Goal: Task Accomplishment & Management: Complete application form

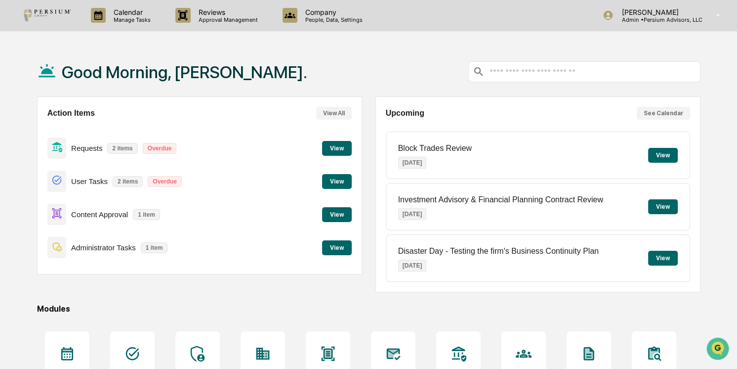
click at [336, 145] on button "View" at bounding box center [337, 148] width 30 height 15
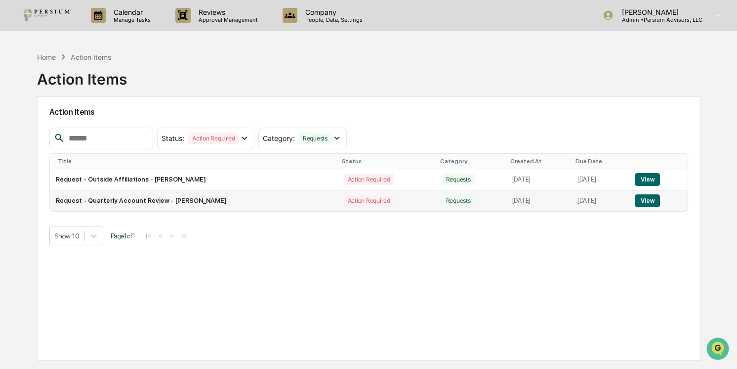
click at [653, 201] on button "View" at bounding box center [647, 200] width 25 height 13
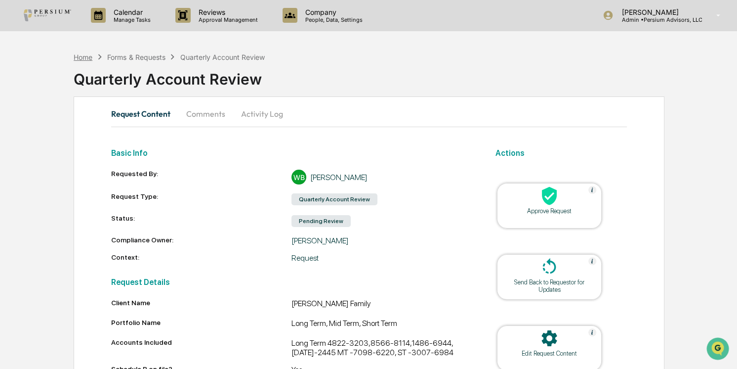
click at [81, 56] on div "Home" at bounding box center [83, 57] width 19 height 8
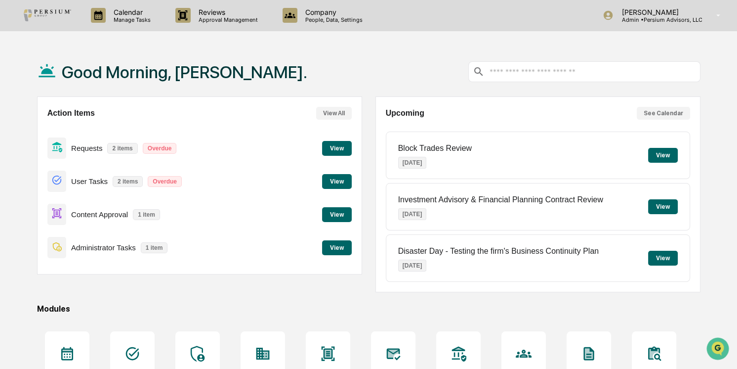
click at [341, 214] on button "View" at bounding box center [337, 214] width 30 height 15
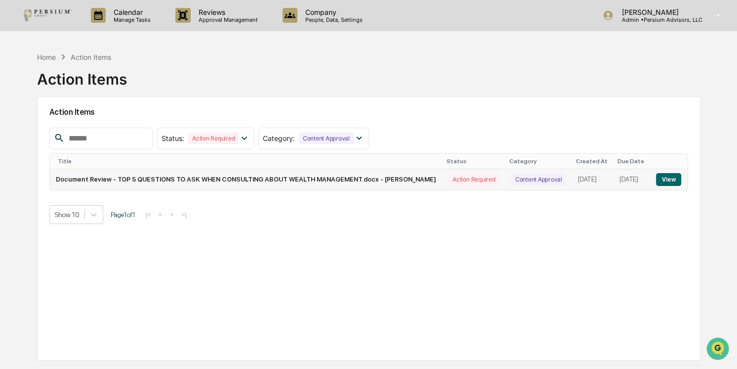
click at [667, 179] on button "View" at bounding box center [668, 179] width 25 height 13
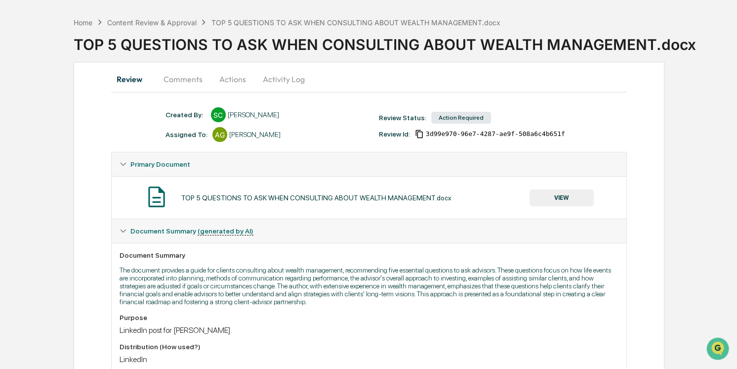
scroll to position [34, 0]
click at [553, 197] on button "VIEW" at bounding box center [562, 198] width 64 height 17
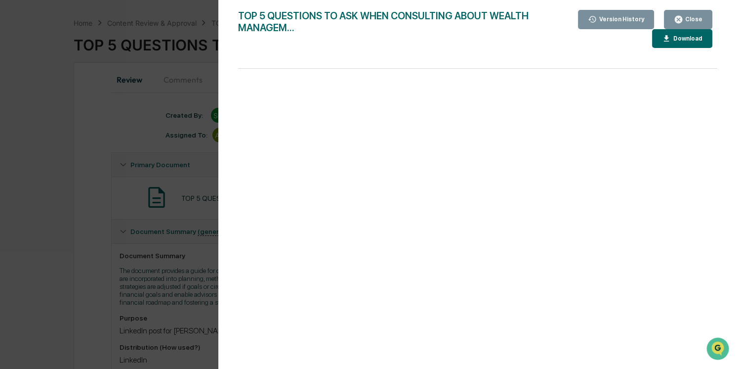
click at [687, 14] on button "Close" at bounding box center [688, 19] width 48 height 19
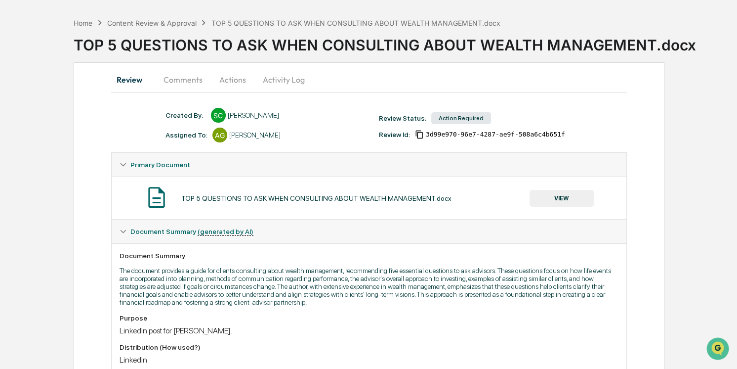
click at [234, 79] on button "Actions" at bounding box center [232, 80] width 44 height 24
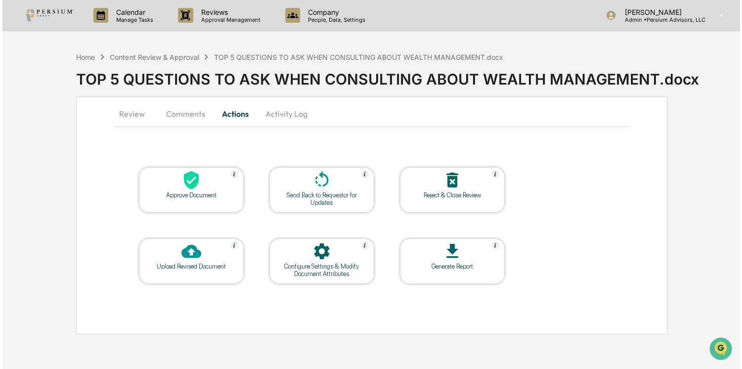
scroll to position [0, 0]
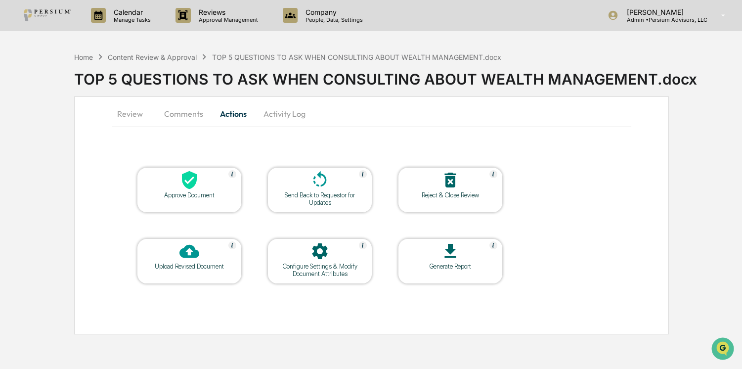
click at [314, 274] on div "Configure Settings & Modify Document Attributes" at bounding box center [319, 269] width 89 height 15
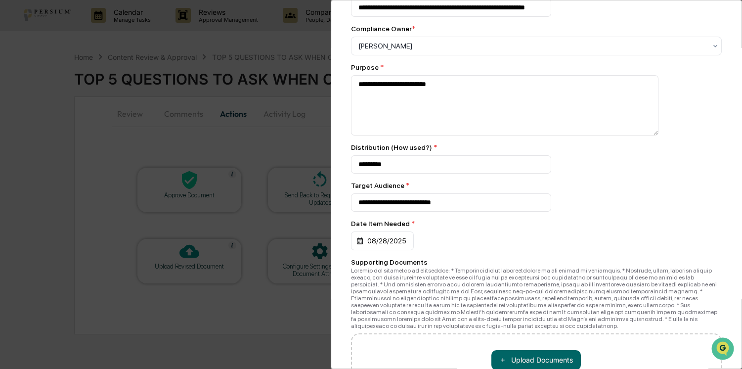
scroll to position [158, 0]
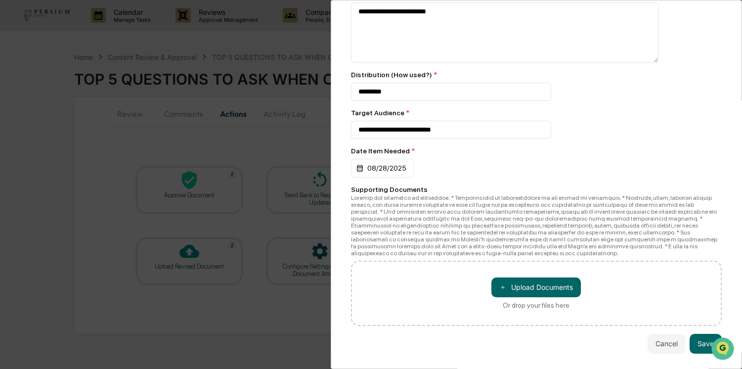
click at [257, 323] on div "**********" at bounding box center [371, 184] width 742 height 369
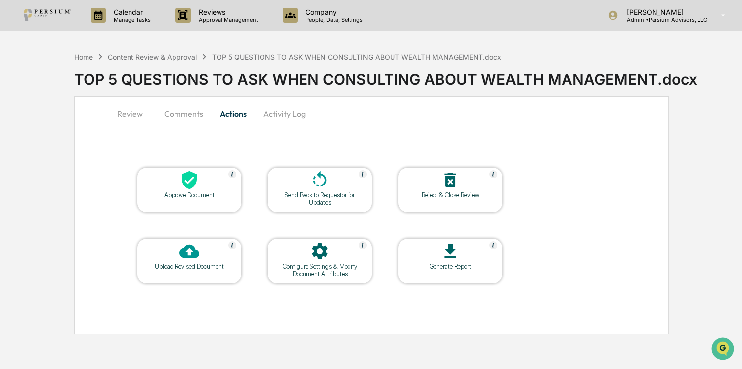
click at [195, 110] on button "Comments" at bounding box center [183, 114] width 55 height 24
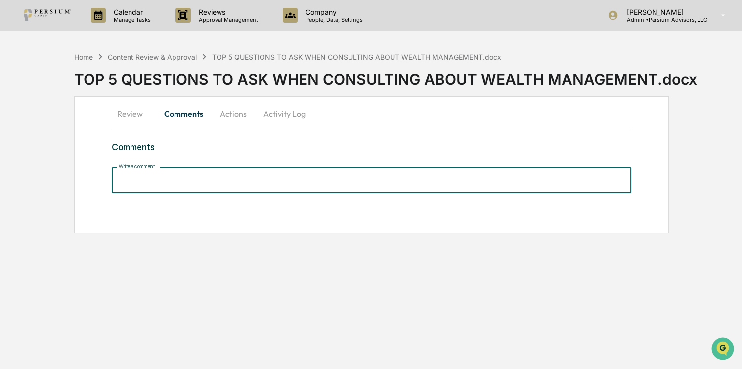
click at [202, 183] on input "Write a comment..." at bounding box center [371, 180] width 519 height 26
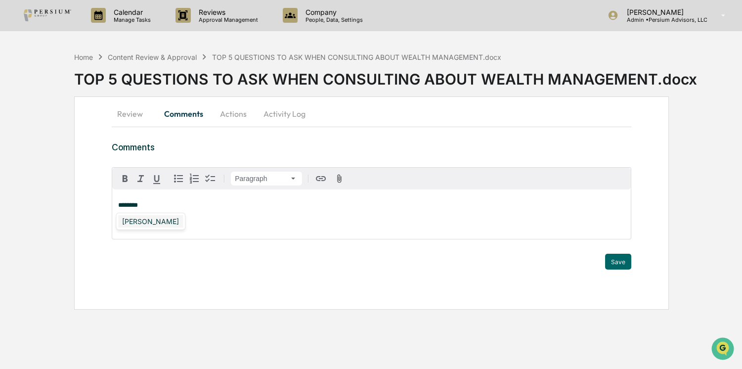
click at [155, 227] on div "[PERSON_NAME]" at bounding box center [150, 221] width 65 height 12
click at [622, 258] on button "Save" at bounding box center [618, 261] width 26 height 16
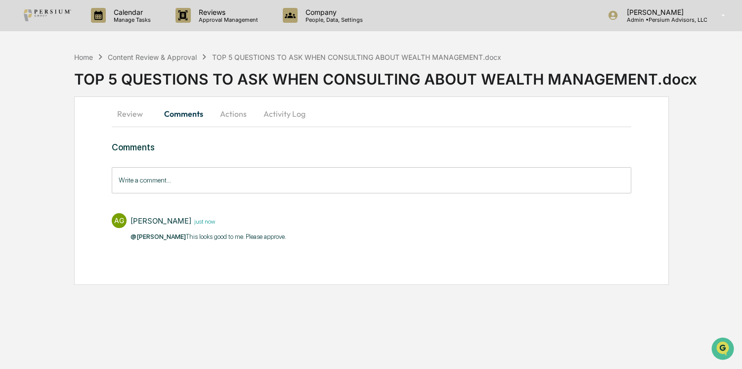
click at [229, 116] on button "Actions" at bounding box center [233, 114] width 44 height 24
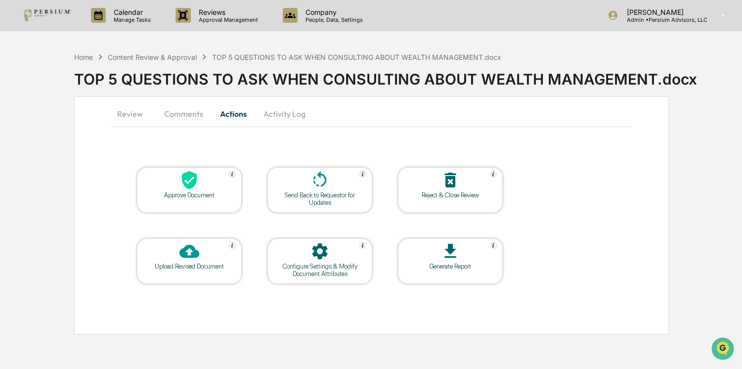
click at [345, 269] on div "Configure Settings & Modify Document Attributes" at bounding box center [319, 269] width 89 height 15
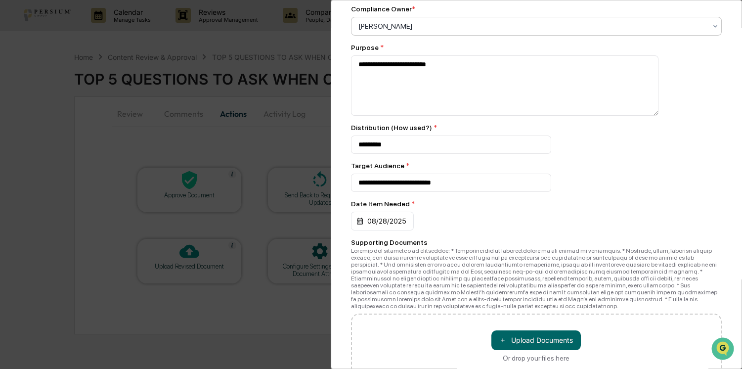
scroll to position [0, 0]
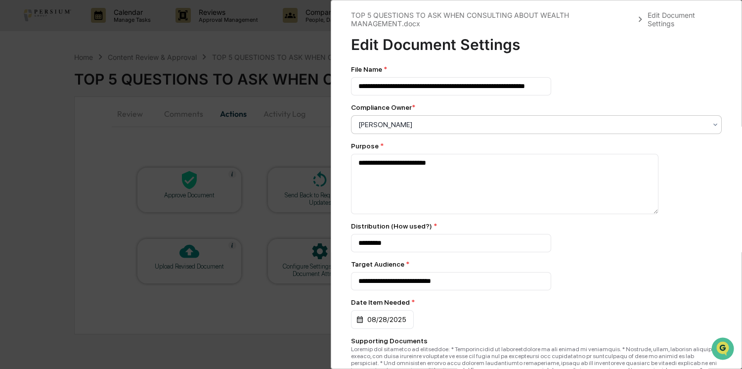
click at [415, 120] on div "[PERSON_NAME]" at bounding box center [532, 125] width 358 height 14
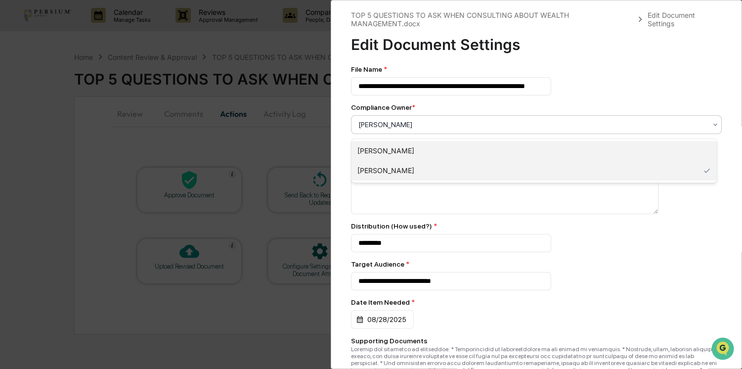
click at [405, 157] on div "[PERSON_NAME]" at bounding box center [533, 151] width 365 height 20
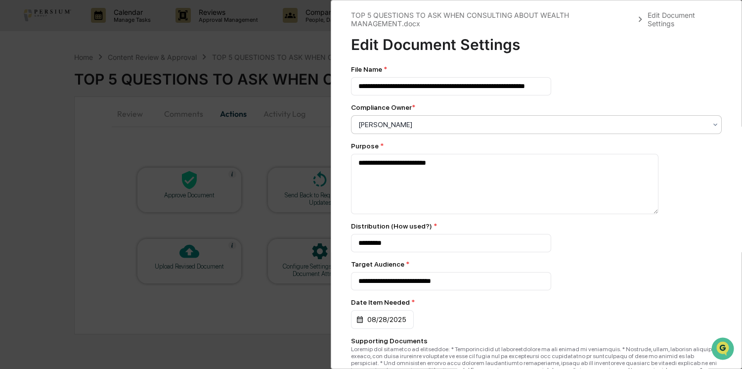
click at [673, 250] on div "********" at bounding box center [536, 243] width 371 height 18
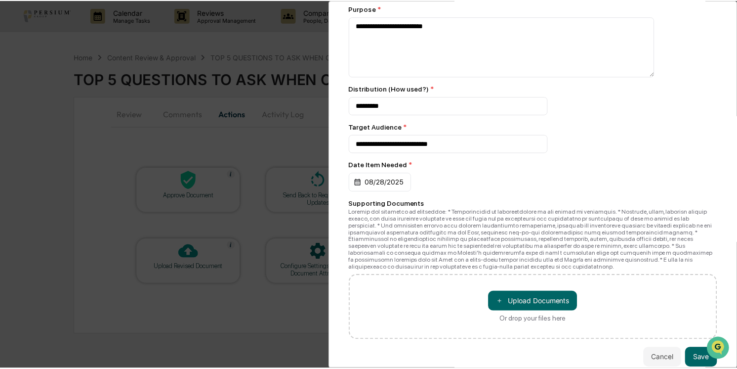
scroll to position [158, 0]
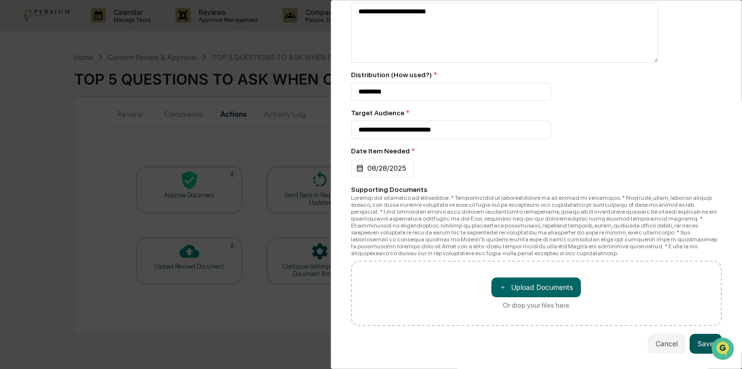
click at [707, 338] on button "Save" at bounding box center [705, 343] width 32 height 20
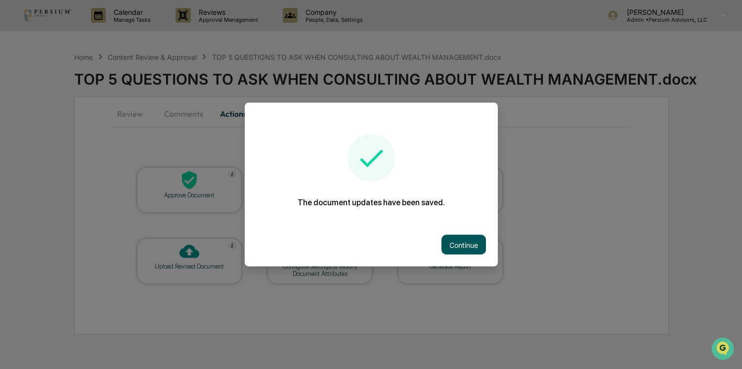
click at [474, 237] on button "Continue" at bounding box center [463, 245] width 44 height 20
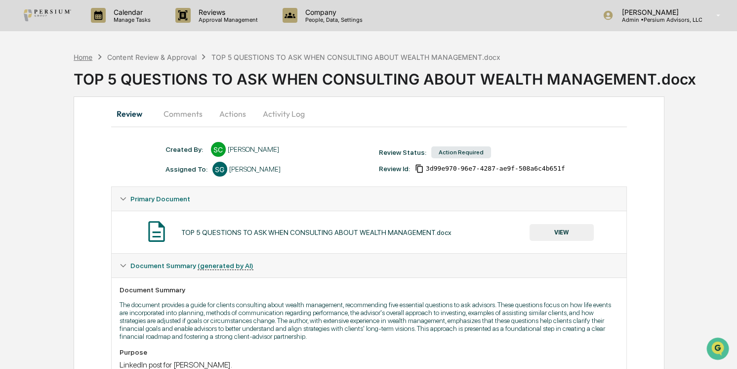
click at [84, 56] on div "Home" at bounding box center [83, 57] width 19 height 8
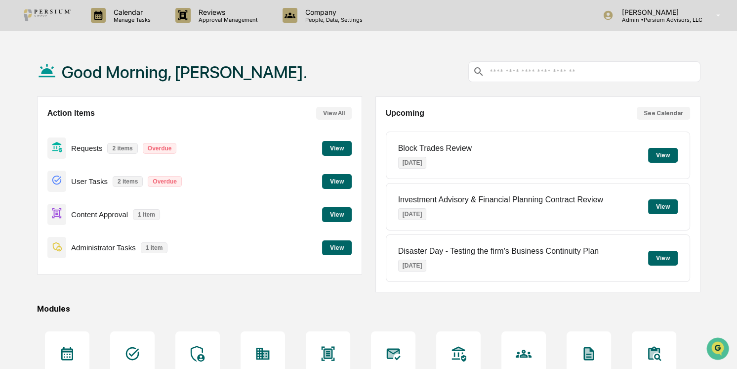
click at [345, 216] on button "View" at bounding box center [337, 214] width 30 height 15
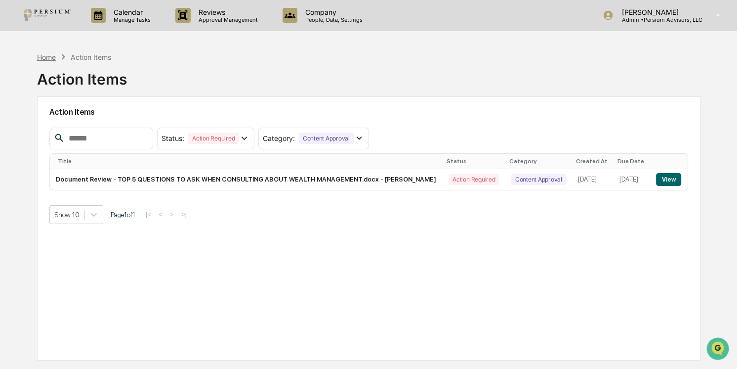
click at [50, 56] on div "Home" at bounding box center [46, 57] width 19 height 8
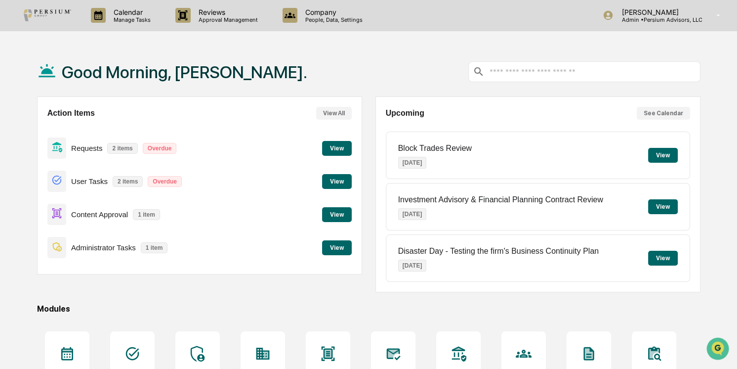
click at [335, 248] on button "View" at bounding box center [337, 247] width 30 height 15
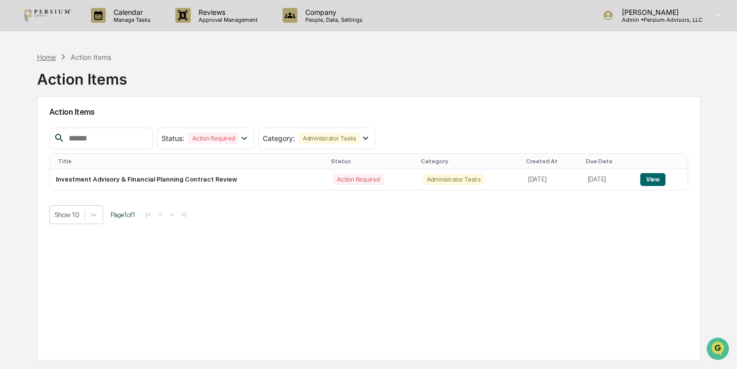
click at [47, 57] on div "Home" at bounding box center [46, 57] width 19 height 8
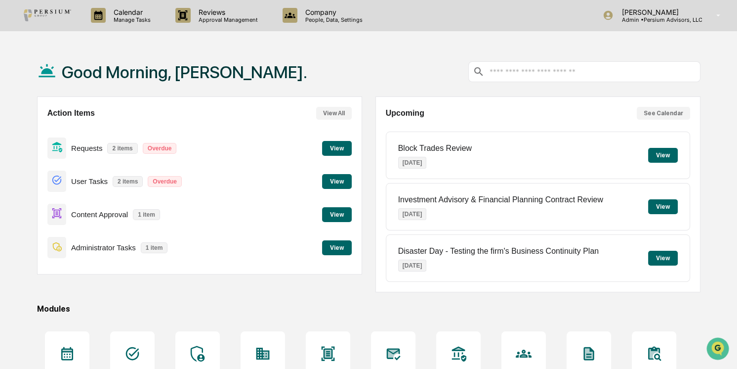
click at [340, 183] on button "View" at bounding box center [337, 181] width 30 height 15
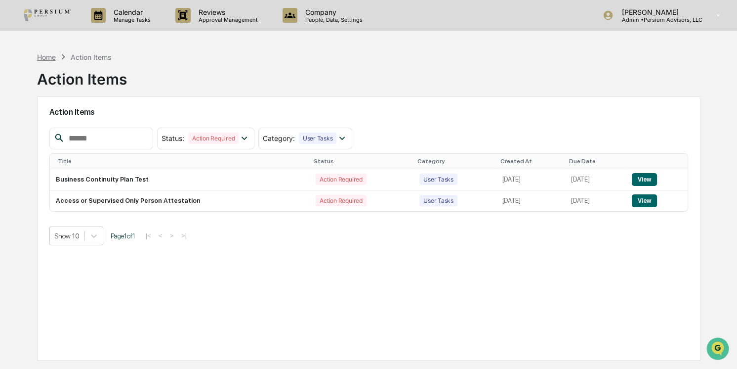
click at [42, 55] on div "Home" at bounding box center [46, 57] width 19 height 8
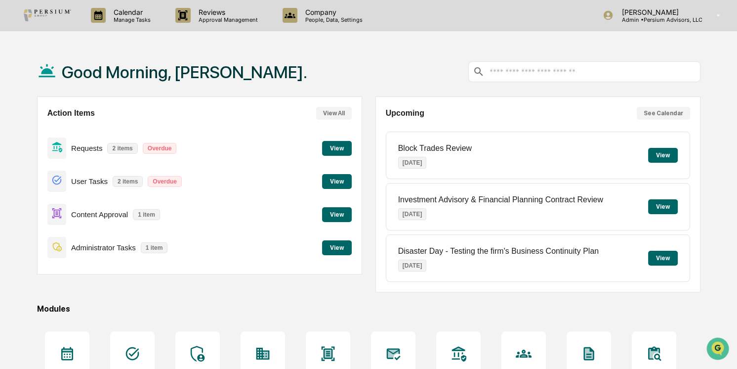
click at [341, 185] on button "View" at bounding box center [337, 181] width 30 height 15
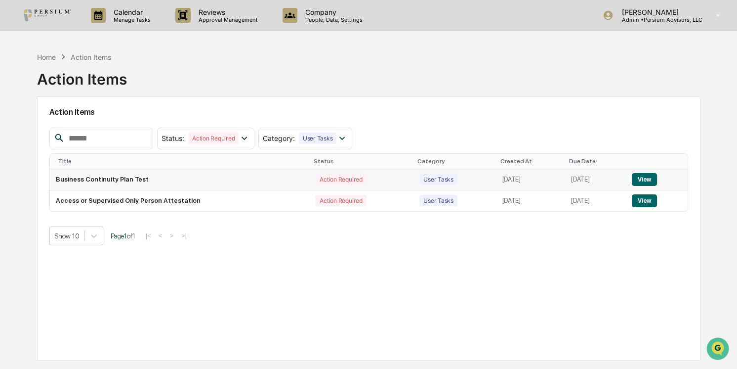
click at [643, 179] on button "View" at bounding box center [644, 179] width 25 height 13
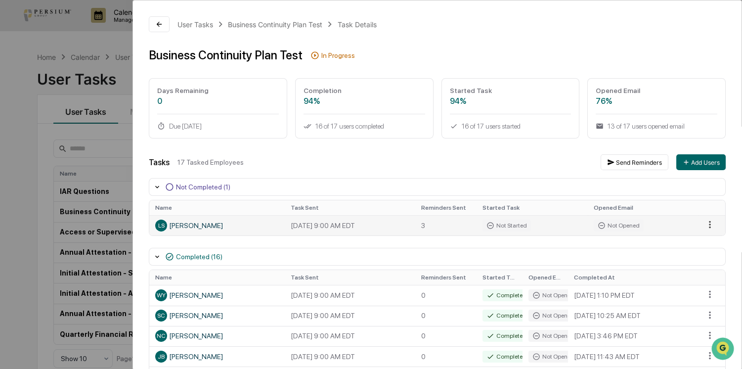
click at [701, 225] on html "Calendar Manage Tasks Reviews Approval Management Company People, Data, Setting…" at bounding box center [371, 184] width 742 height 369
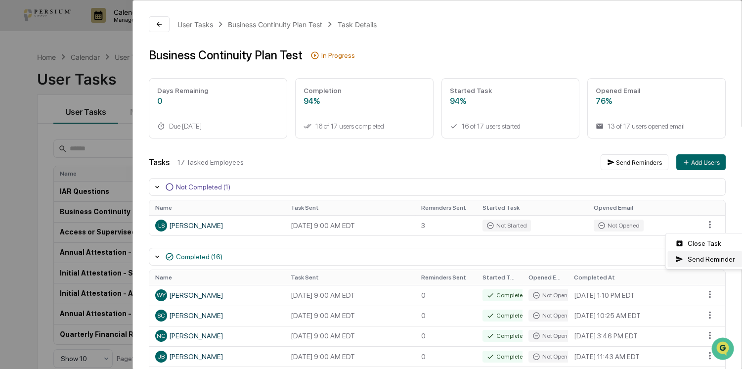
click at [682, 258] on div "Send Reminder" at bounding box center [704, 259] width 75 height 16
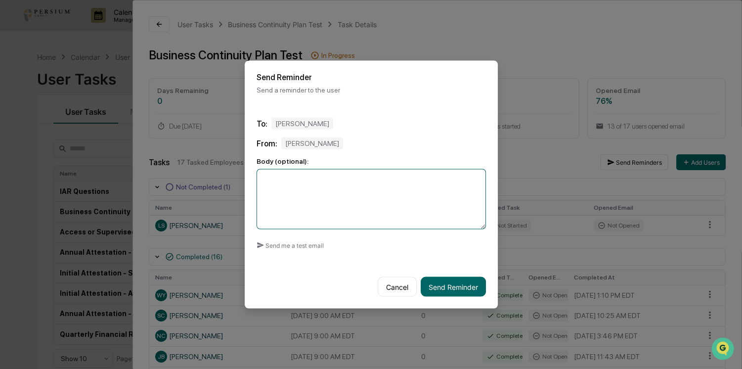
click at [297, 194] on textarea at bounding box center [370, 199] width 229 height 60
click at [444, 286] on button "Send Reminder" at bounding box center [452, 287] width 65 height 20
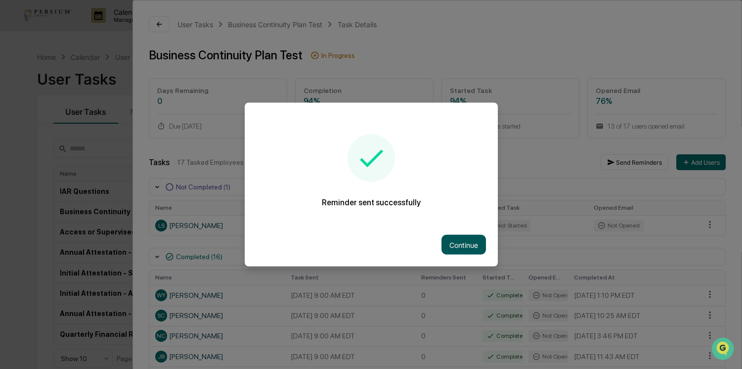
click at [484, 245] on button "Continue" at bounding box center [463, 245] width 44 height 20
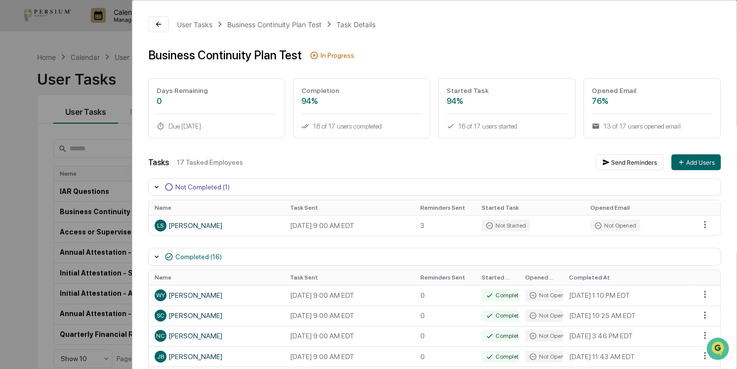
click at [18, 190] on div "User Tasks Business Continuity Plan Test Task Details Business Continuity Plan …" at bounding box center [368, 184] width 737 height 369
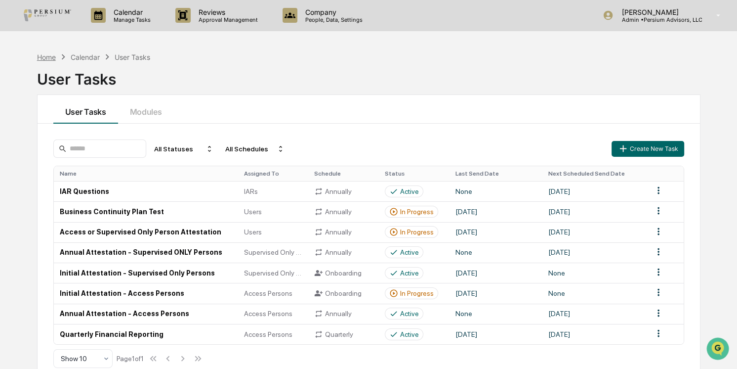
click at [49, 57] on div "Home" at bounding box center [46, 57] width 19 height 8
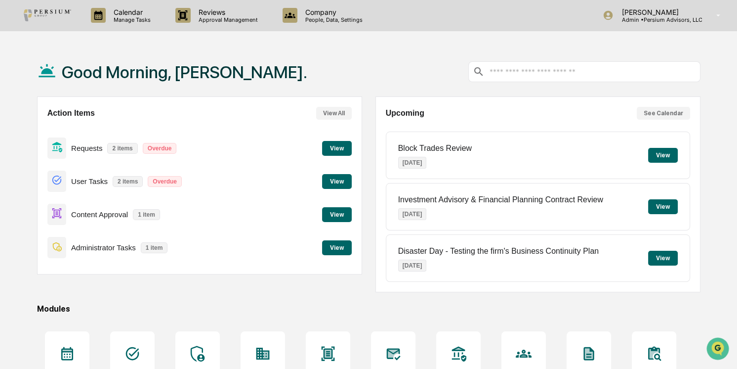
click at [708, 187] on div "Good Morning, Alison. Action Items View All Requests 2 items Overdue View User …" at bounding box center [368, 262] width 693 height 431
click at [328, 56] on div "Good Morning, [PERSON_NAME]." at bounding box center [369, 71] width 664 height 49
click at [364, 63] on div "Good Morning, [PERSON_NAME]." at bounding box center [369, 71] width 664 height 49
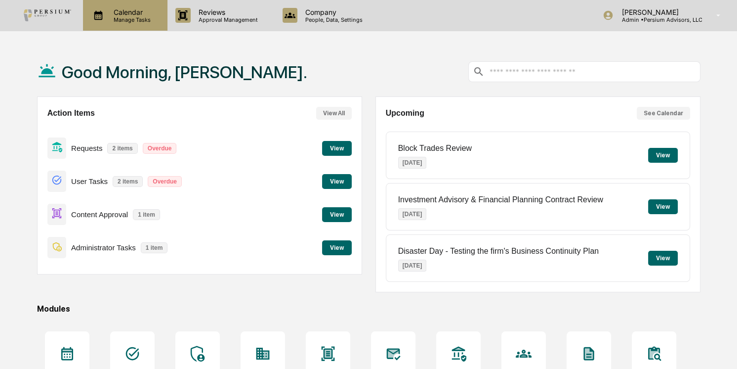
click at [113, 18] on p "Manage Tasks" at bounding box center [131, 19] width 50 height 7
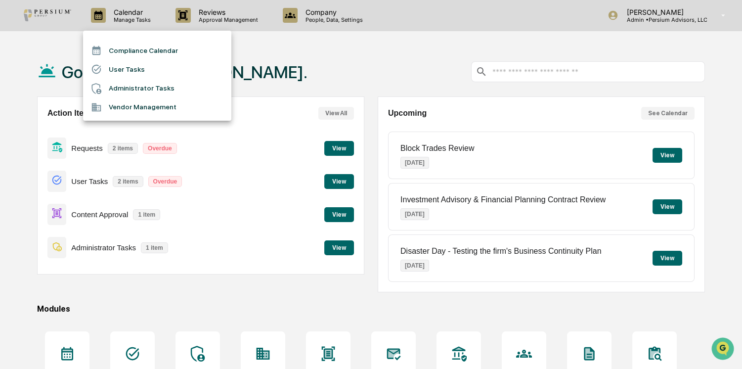
click at [275, 29] on div at bounding box center [371, 184] width 742 height 369
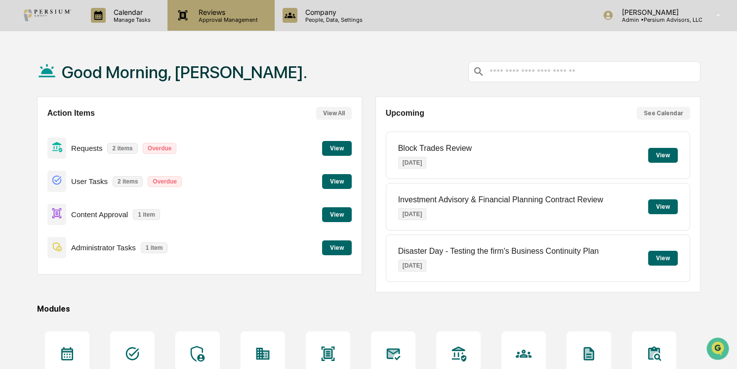
click at [228, 14] on p "Reviews" at bounding box center [227, 12] width 72 height 8
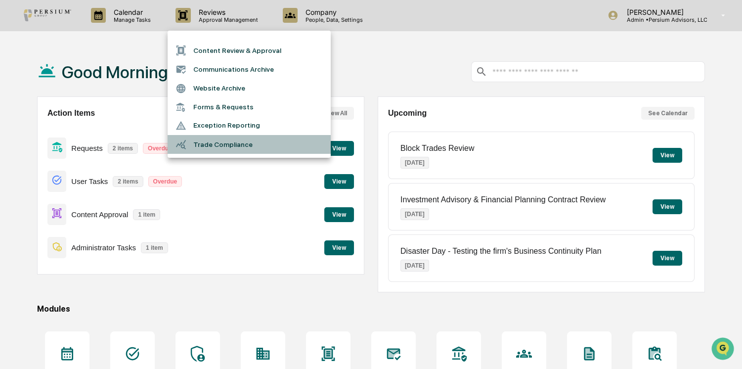
click at [201, 144] on li "Trade Compliance" at bounding box center [248, 144] width 163 height 19
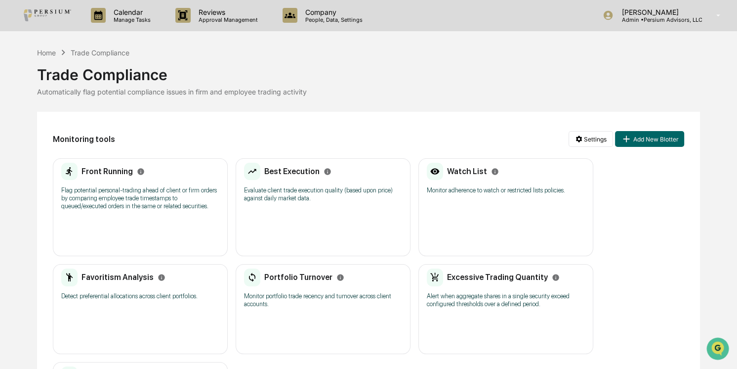
click at [92, 173] on h2 "Front Running" at bounding box center [107, 170] width 51 height 9
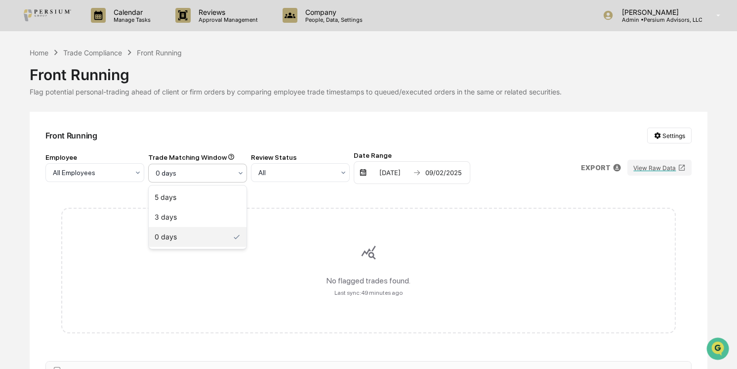
click at [222, 165] on div "0 days" at bounding box center [197, 173] width 99 height 19
click at [189, 219] on div "3 days" at bounding box center [198, 217] width 98 height 20
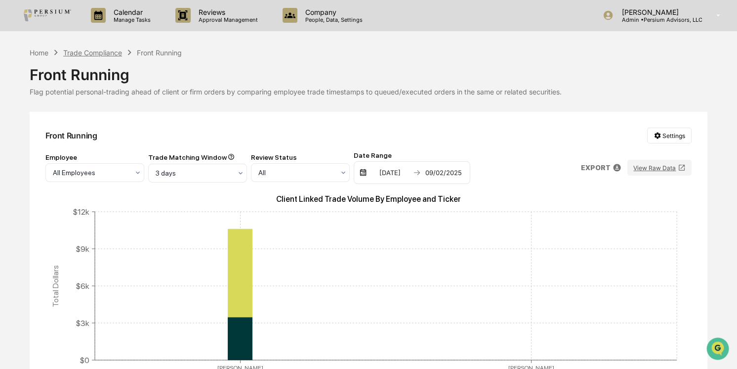
click at [99, 52] on div "Trade Compliance" at bounding box center [92, 52] width 59 height 8
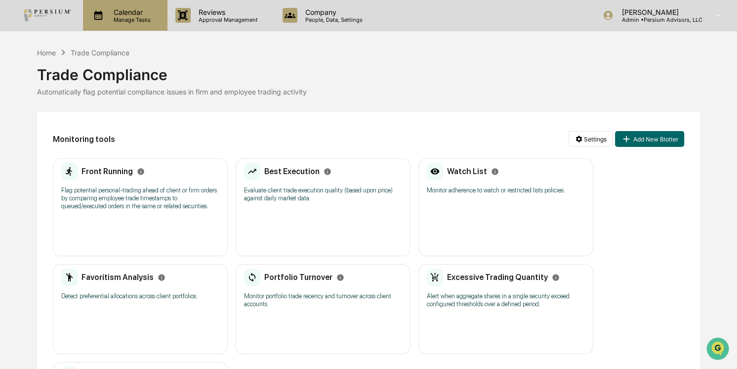
click at [135, 20] on p "Manage Tasks" at bounding box center [131, 19] width 50 height 7
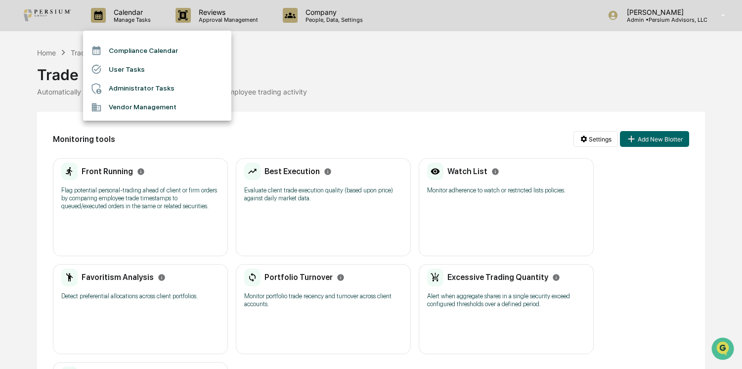
click at [399, 66] on div at bounding box center [371, 184] width 742 height 369
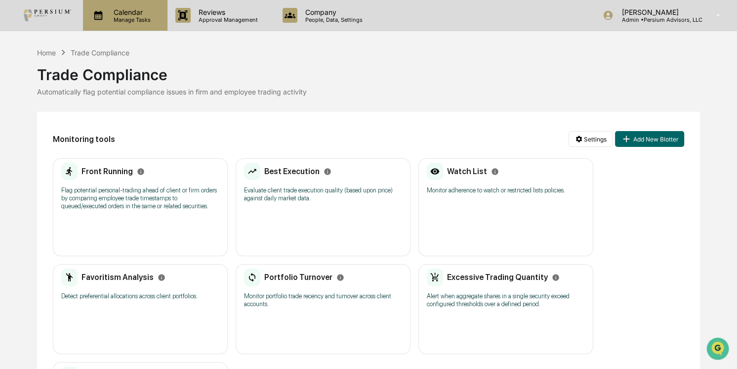
click at [83, 20] on div "Calendar Manage Tasks" at bounding box center [125, 15] width 84 height 31
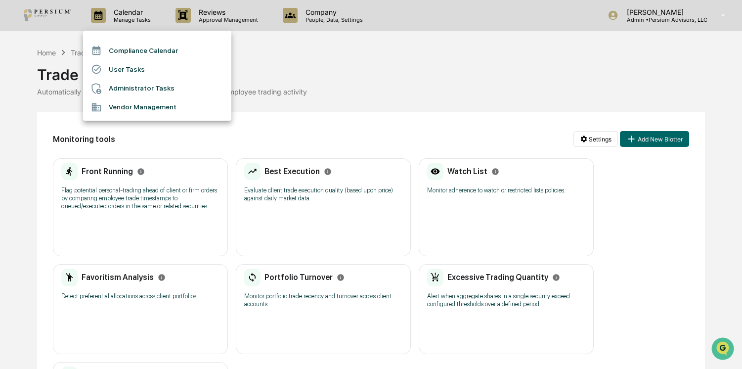
click at [359, 61] on div at bounding box center [371, 184] width 742 height 369
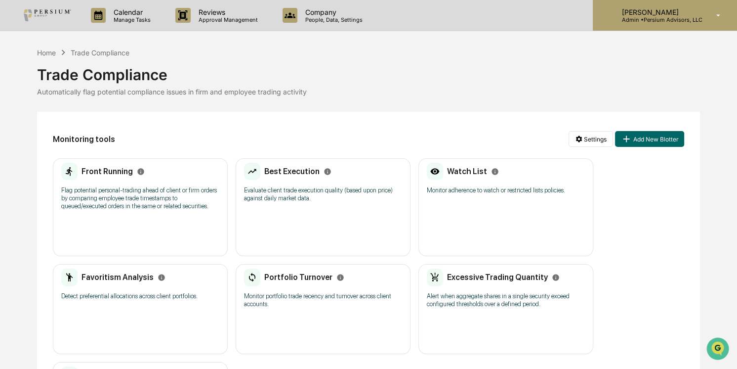
click at [633, 20] on p "Admin • Persium Advisors, LLC" at bounding box center [658, 19] width 88 height 7
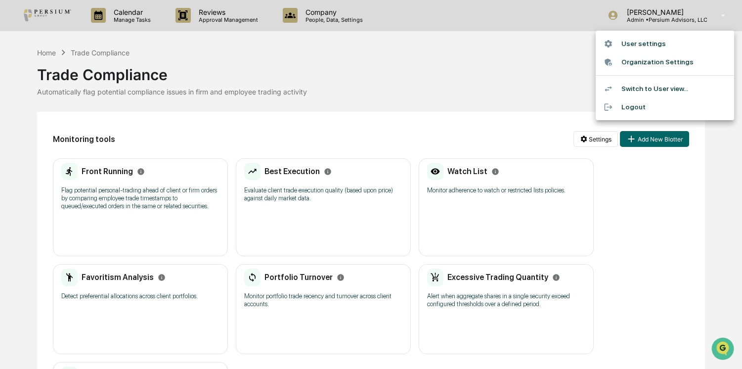
click at [646, 84] on li "Switch to User view..." at bounding box center [664, 89] width 138 height 18
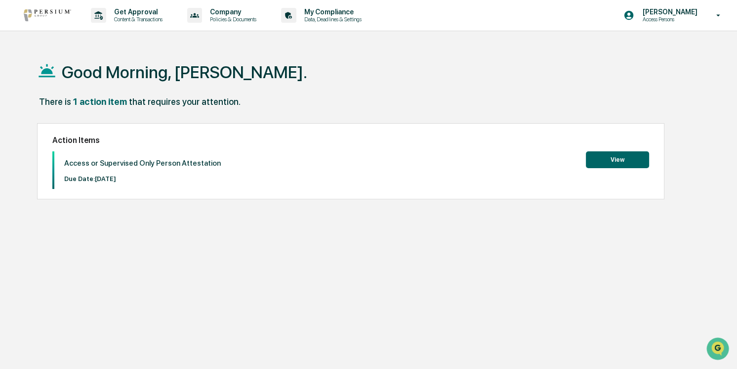
click at [616, 158] on button "View" at bounding box center [617, 159] width 63 height 17
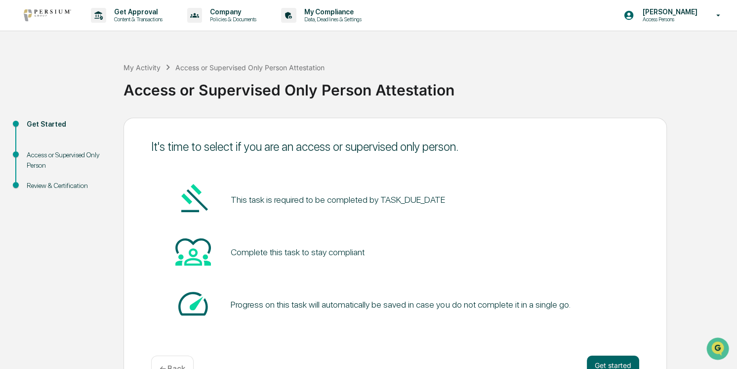
click at [414, 195] on pre "This task is required to be completed by TASK_DUE_DATE" at bounding box center [338, 199] width 214 height 13
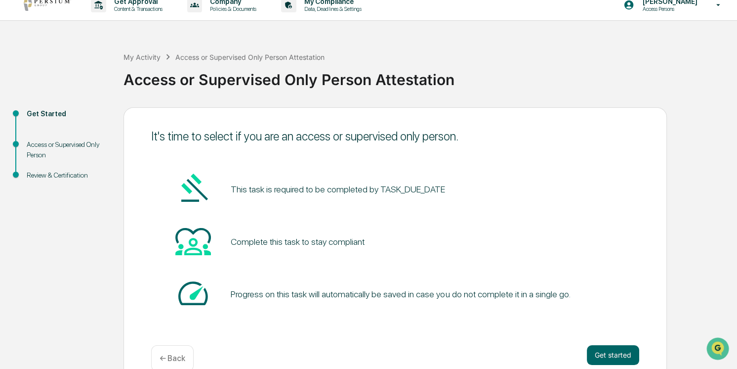
scroll to position [30, 0]
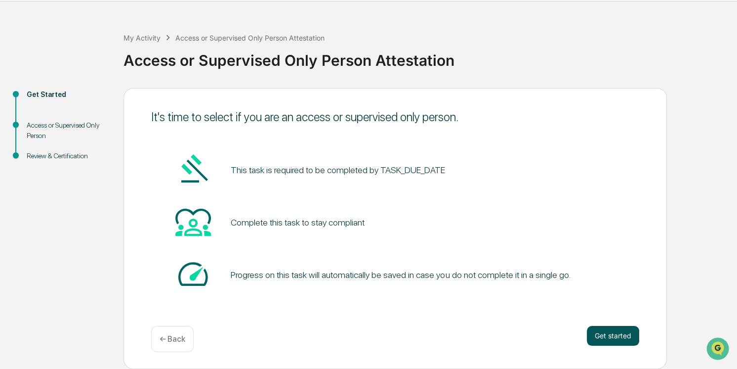
click at [610, 334] on button "Get started" at bounding box center [613, 336] width 52 height 20
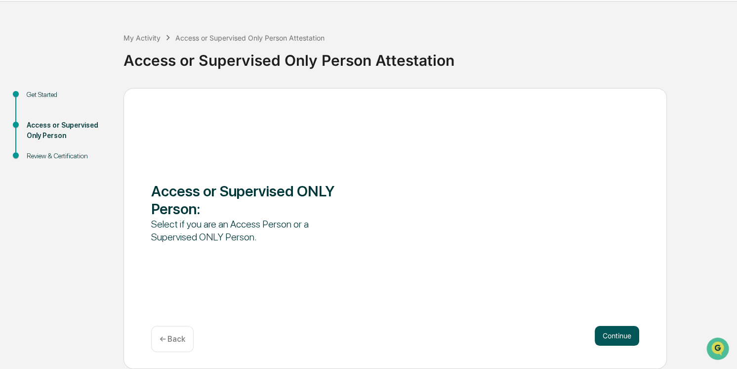
click at [613, 332] on button "Continue" at bounding box center [617, 336] width 44 height 20
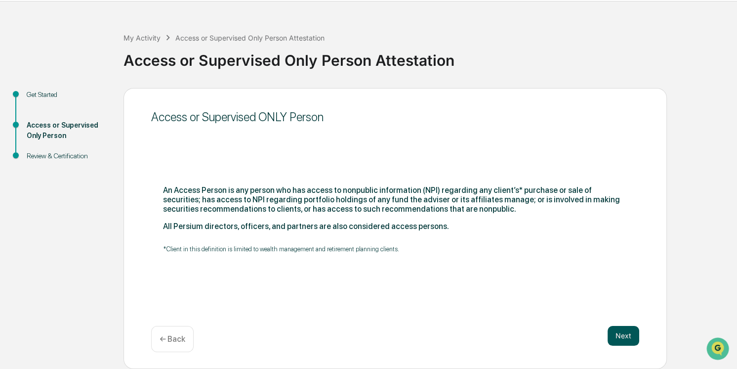
click at [621, 335] on button "Next" at bounding box center [624, 336] width 32 height 20
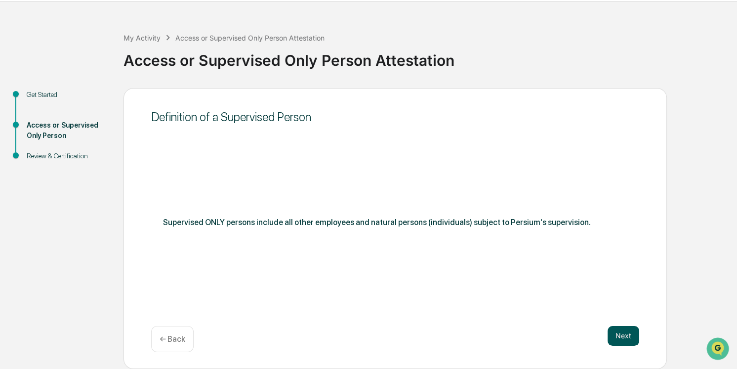
click at [625, 339] on button "Next" at bounding box center [624, 336] width 32 height 20
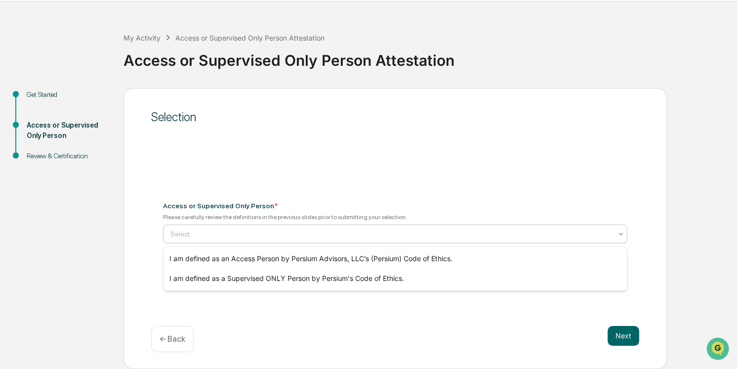
click at [279, 238] on div at bounding box center [391, 234] width 442 height 10
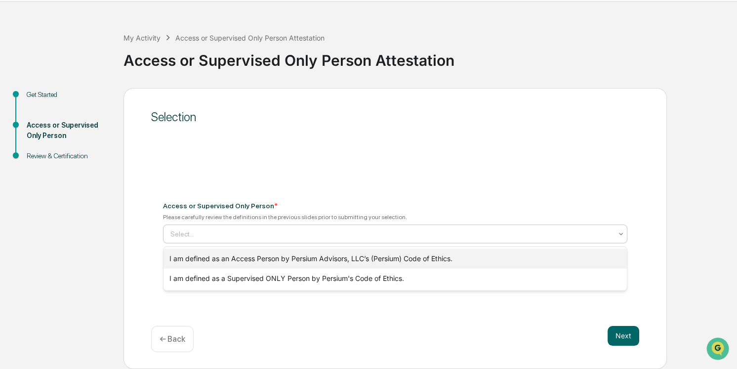
click at [275, 257] on div "I am defined as an Access Person by Persium Advisors, LLC’s (Persium) Code of E…" at bounding box center [395, 259] width 463 height 20
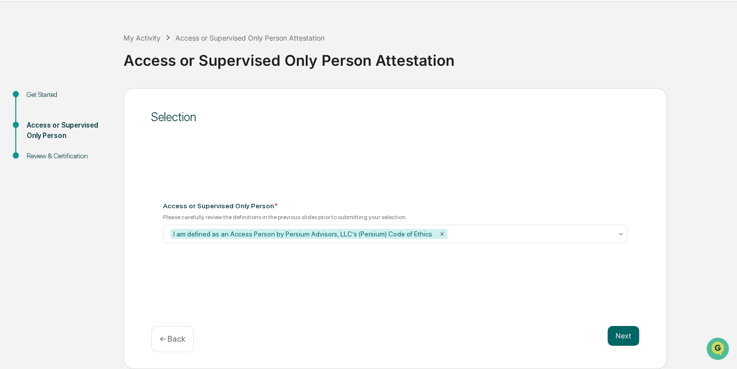
click at [485, 294] on div "Selection Access or Supervised Only Person * Please carefully review the defini…" at bounding box center [395, 228] width 543 height 281
click at [618, 334] on button "Next" at bounding box center [624, 336] width 32 height 20
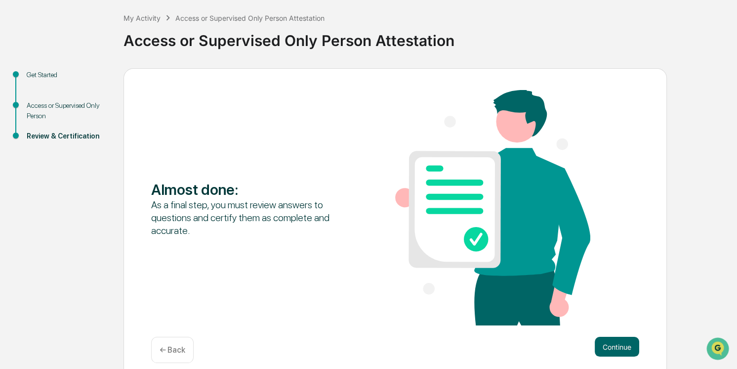
scroll to position [60, 0]
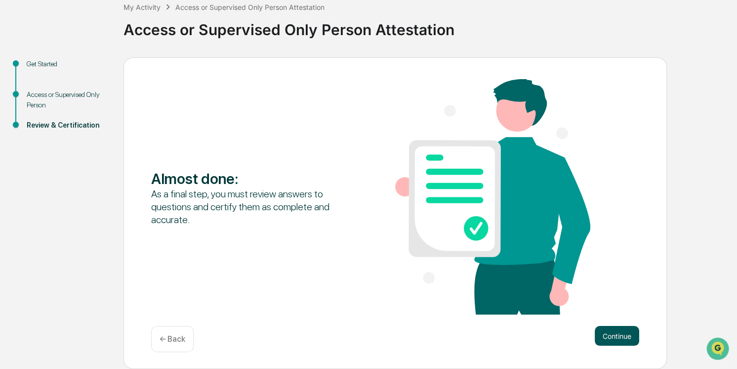
click at [617, 335] on button "Continue" at bounding box center [617, 336] width 44 height 20
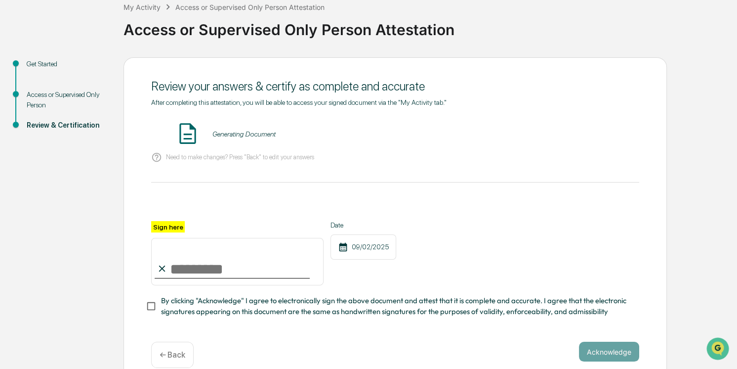
click at [234, 268] on input "Sign here" at bounding box center [237, 261] width 172 height 47
click at [352, 148] on div "Need to make changes? Press "Back" to edit your answers" at bounding box center [395, 157] width 488 height 20
click at [582, 136] on button "VIEW" at bounding box center [583, 133] width 64 height 17
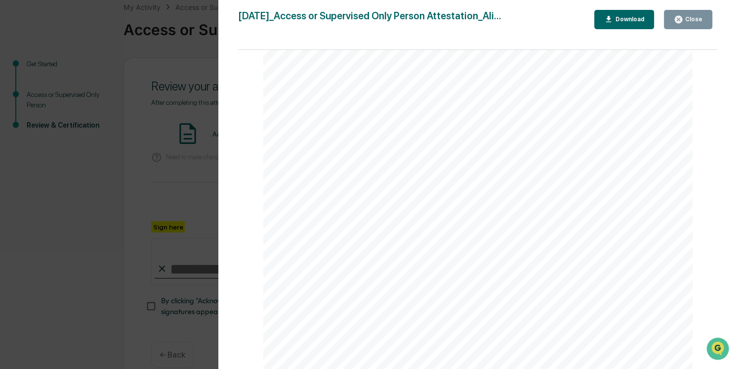
scroll to position [682, 0]
click at [117, 264] on div "Version History [DATE] 03:52 PM [PERSON_NAME] [DATE]_Access or Supervised Only …" at bounding box center [368, 184] width 737 height 369
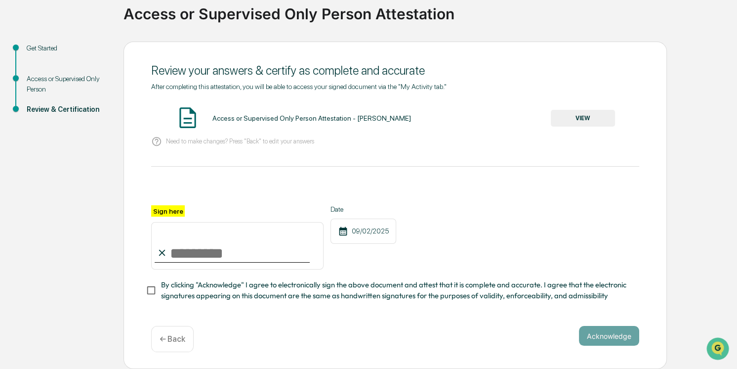
click at [180, 349] on div "← Back" at bounding box center [172, 339] width 42 height 26
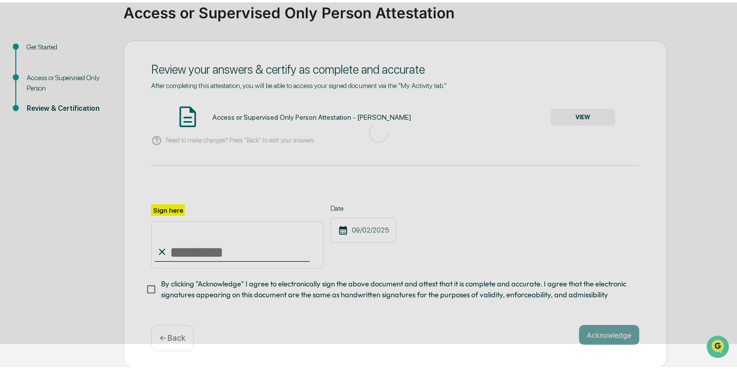
scroll to position [60, 0]
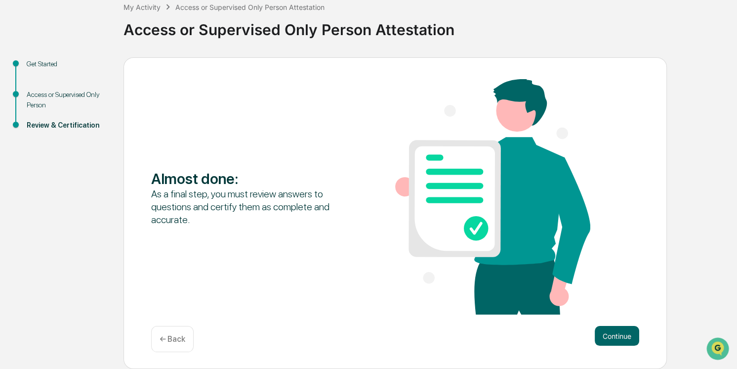
click at [56, 103] on div "Access or Supervised Only Person" at bounding box center [67, 99] width 81 height 21
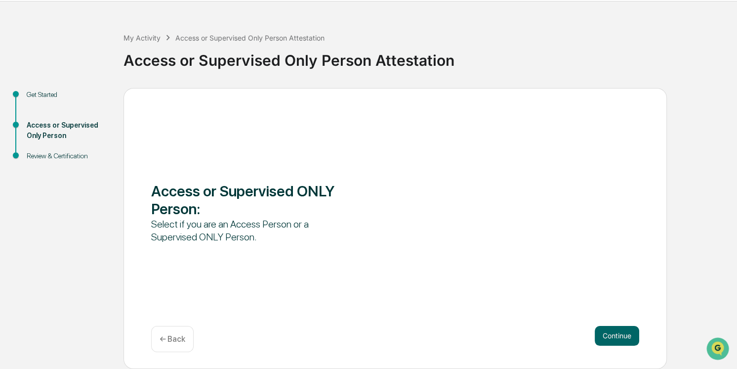
scroll to position [30, 0]
click at [606, 334] on button "Continue" at bounding box center [617, 336] width 44 height 20
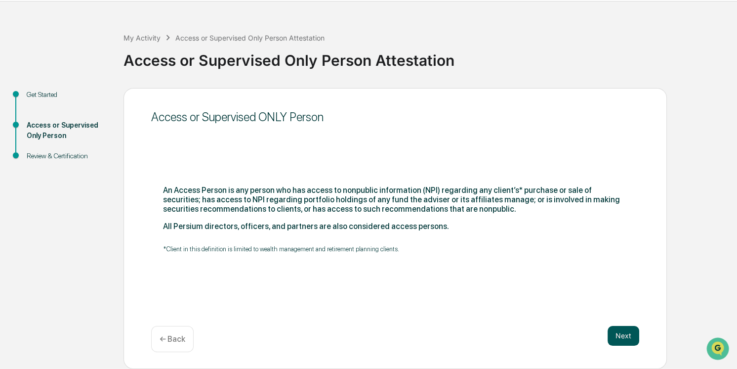
click at [623, 329] on button "Next" at bounding box center [624, 336] width 32 height 20
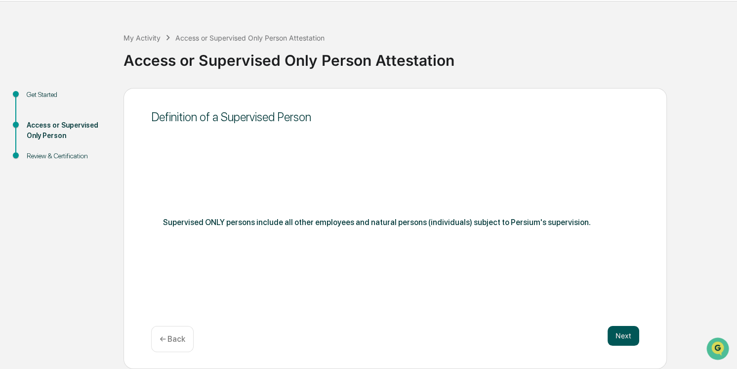
click at [623, 331] on button "Next" at bounding box center [624, 336] width 32 height 20
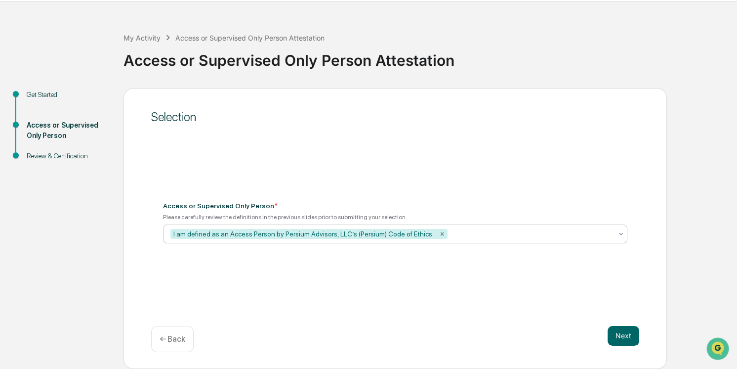
click at [259, 233] on div "I am defined as an Access Person by Persium Advisors, LLC’s (Persium) Code of E…" at bounding box center [303, 234] width 266 height 10
click at [416, 156] on div "Selection Access or Supervised Only Person * Please carefully review the defini…" at bounding box center [395, 228] width 543 height 281
click at [416, 141] on div "Selection Access or Supervised Only Person * Please carefully review the defini…" at bounding box center [395, 228] width 543 height 281
click at [628, 334] on button "Next" at bounding box center [624, 336] width 32 height 20
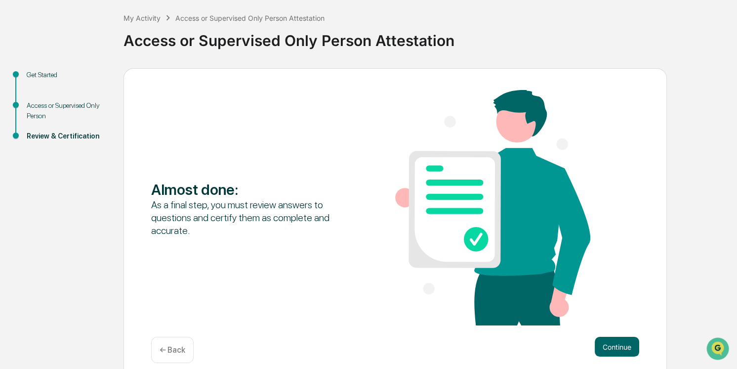
scroll to position [60, 0]
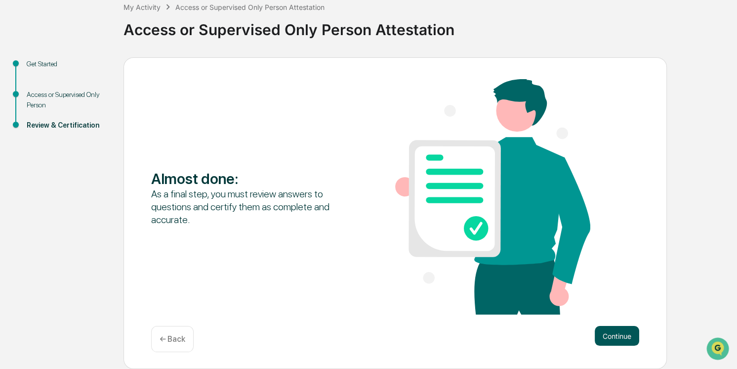
click at [621, 330] on button "Continue" at bounding box center [617, 336] width 44 height 20
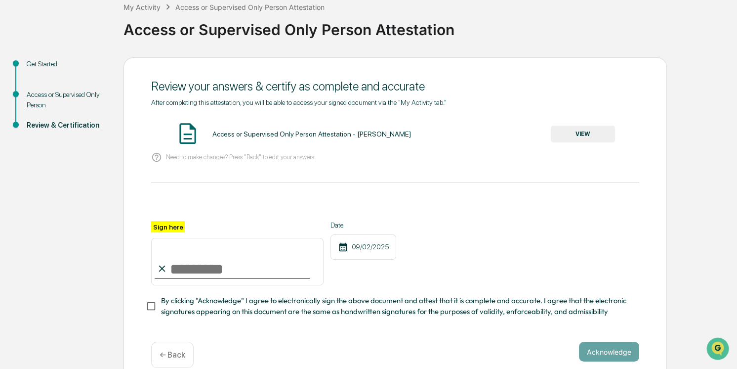
click at [574, 130] on button "VIEW" at bounding box center [583, 133] width 64 height 17
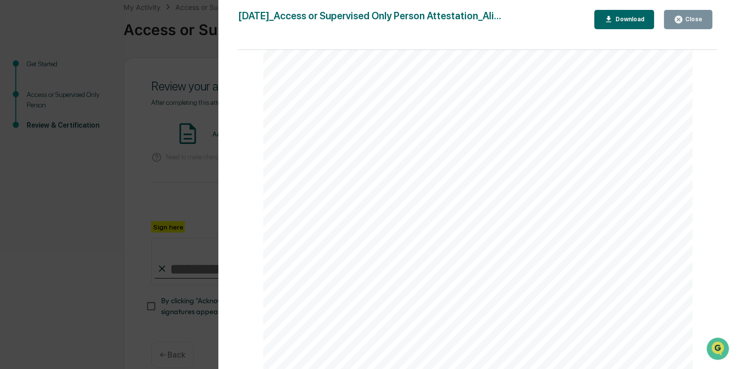
scroll to position [772, 0]
click at [112, 181] on div "Version History [DATE] 03:52 PM [PERSON_NAME] [DATE]_Access or Supervised Only …" at bounding box center [368, 184] width 737 height 369
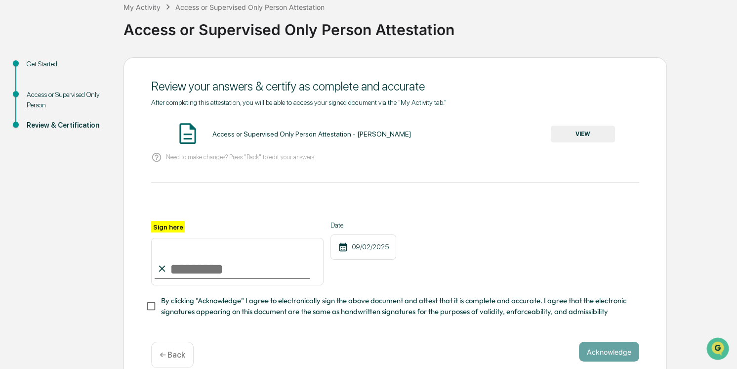
click at [577, 135] on button "VIEW" at bounding box center [583, 133] width 64 height 17
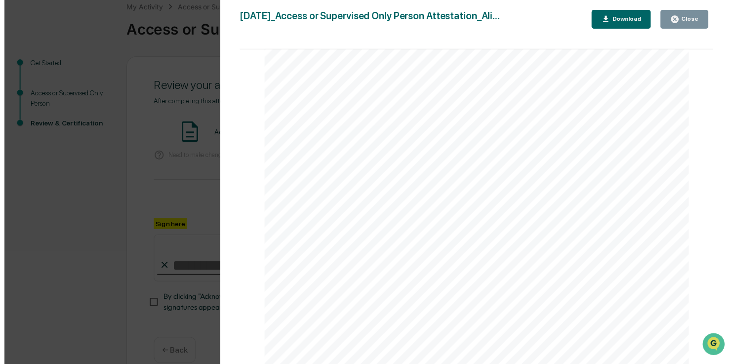
scroll to position [943, 0]
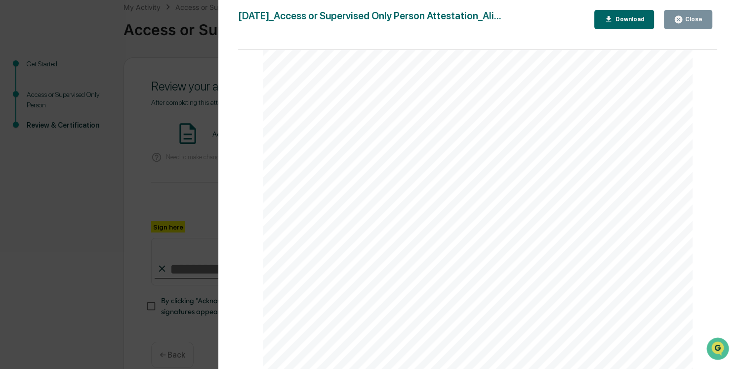
click at [102, 238] on div "Version History [DATE] 03:52 PM [PERSON_NAME] [DATE]_Access or Supervised Only …" at bounding box center [368, 184] width 737 height 369
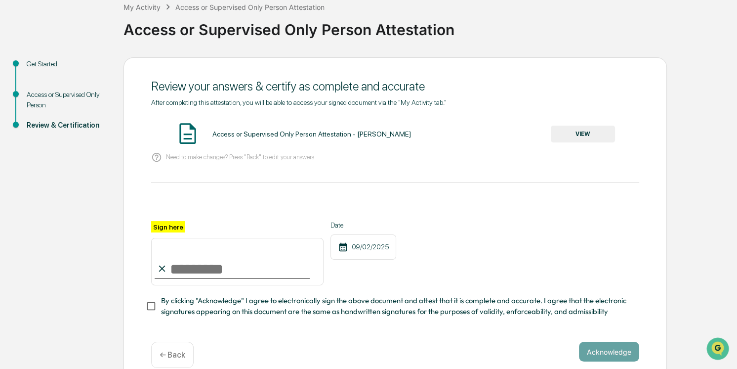
click at [213, 261] on input "Sign here" at bounding box center [237, 261] width 172 height 47
type input "**********"
click at [142, 312] on div "**********" at bounding box center [395, 221] width 543 height 328
click at [594, 342] on div "**********" at bounding box center [395, 221] width 543 height 328
click at [596, 355] on button "Acknowledge" at bounding box center [609, 351] width 60 height 20
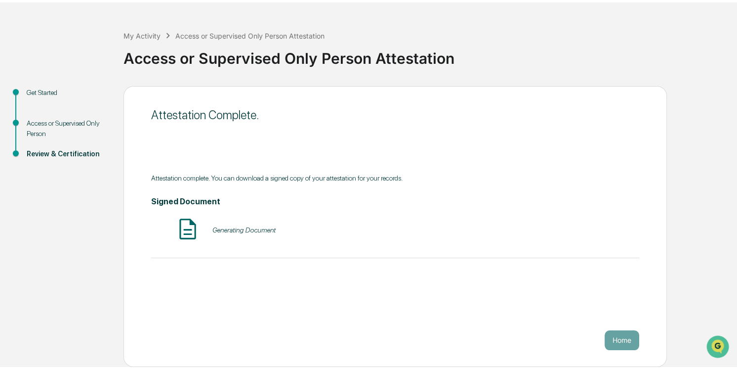
scroll to position [30, 0]
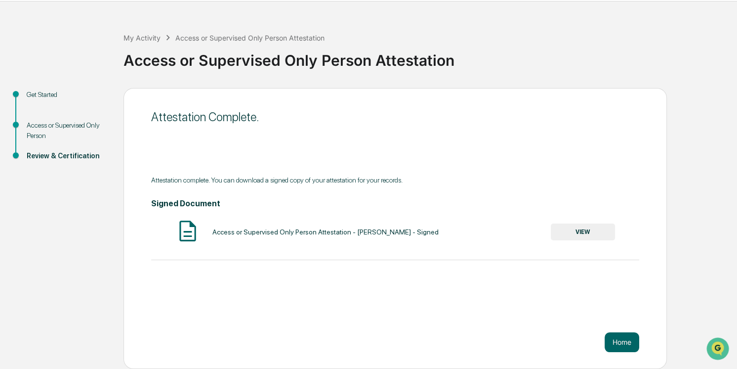
click at [585, 224] on button "VIEW" at bounding box center [583, 231] width 64 height 17
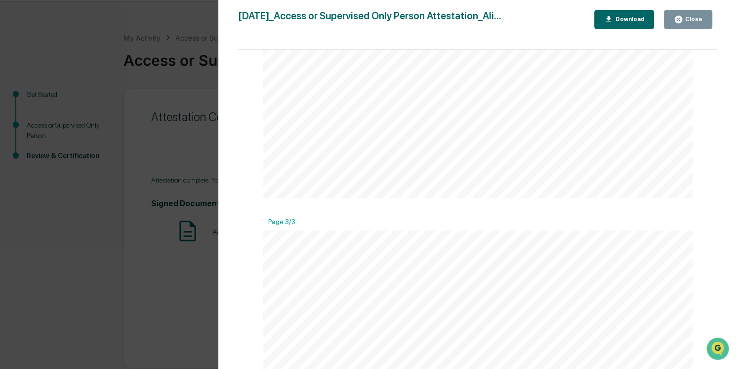
scroll to position [1302, 0]
click at [680, 27] on button "Close" at bounding box center [688, 19] width 48 height 19
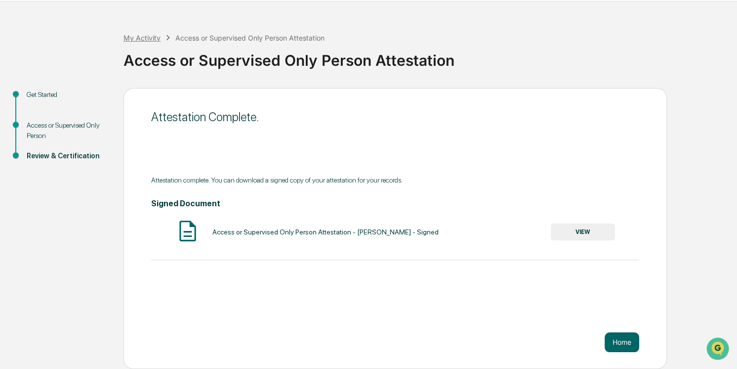
click at [160, 36] on div "My Activity" at bounding box center [142, 38] width 37 height 8
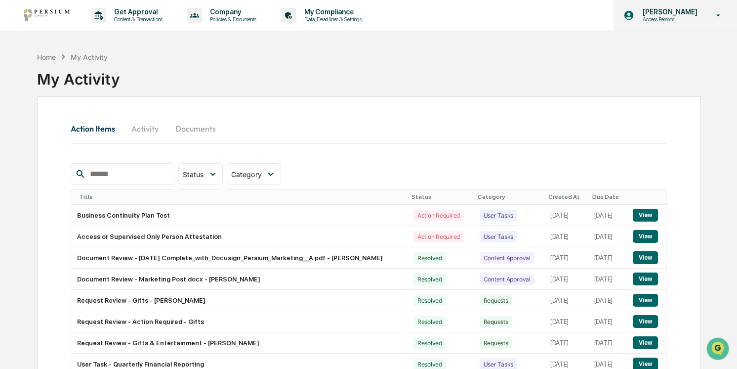
click at [668, 19] on p "Access Persons" at bounding box center [668, 19] width 68 height 7
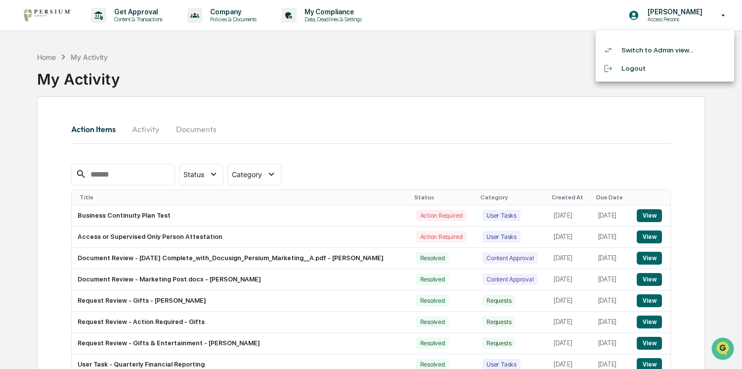
click at [663, 50] on li "Switch to Admin view..." at bounding box center [664, 50] width 138 height 18
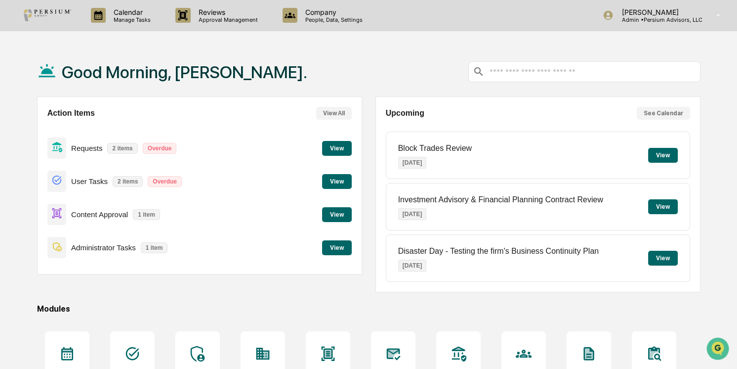
click at [332, 183] on button "View" at bounding box center [337, 181] width 30 height 15
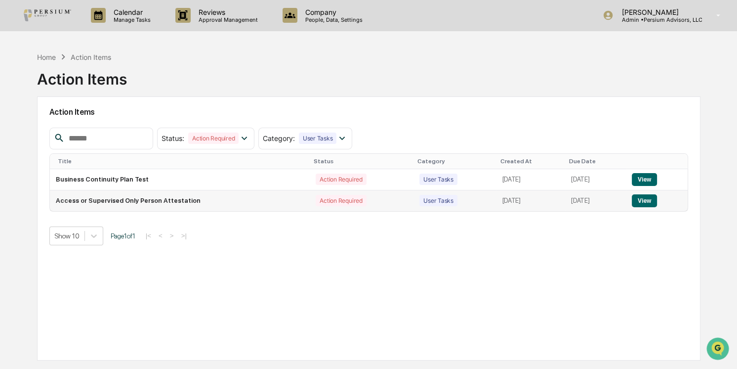
click at [648, 205] on button "View" at bounding box center [644, 200] width 25 height 13
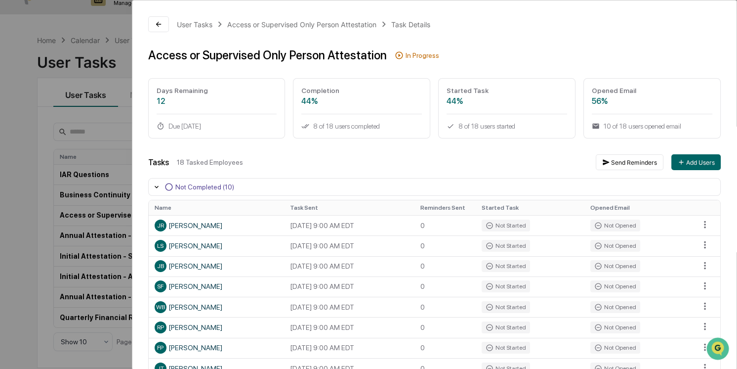
scroll to position [1, 0]
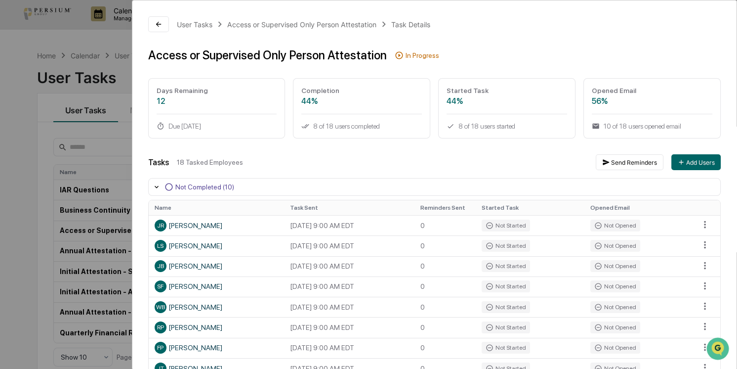
click at [448, 151] on div "User Tasks Access or Supervised Only Person Attestation Task Details Access or …" at bounding box center [434, 338] width 604 height 677
click at [568, 31] on div "User Tasks Access or Supervised Only Person Attestation Task Details" at bounding box center [434, 24] width 573 height 16
click at [645, 128] on div "10 of 18 users opened email" at bounding box center [652, 126] width 121 height 8
click at [156, 183] on icon at bounding box center [157, 187] width 8 height 8
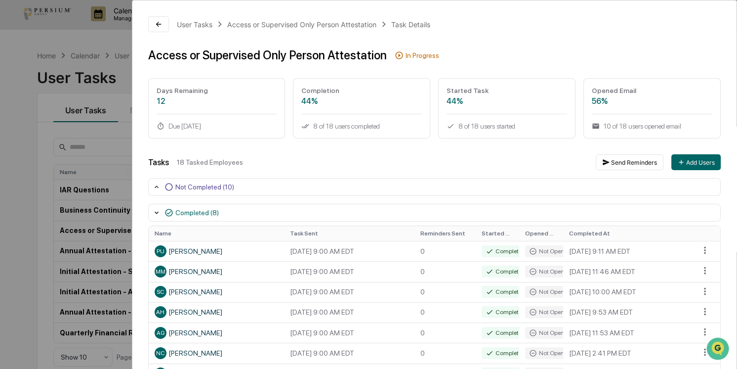
click at [155, 210] on icon at bounding box center [157, 212] width 8 height 8
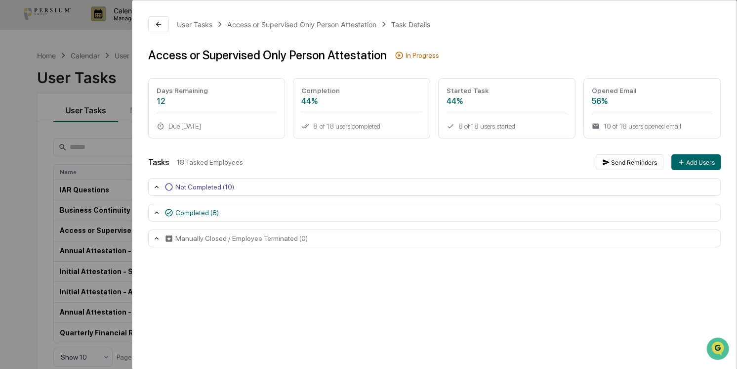
click at [235, 38] on div "User Tasks Access or Supervised Only Person Attestation Task Details Access or …" at bounding box center [434, 131] width 604 height 262
click at [188, 24] on div "User Tasks" at bounding box center [195, 24] width 36 height 8
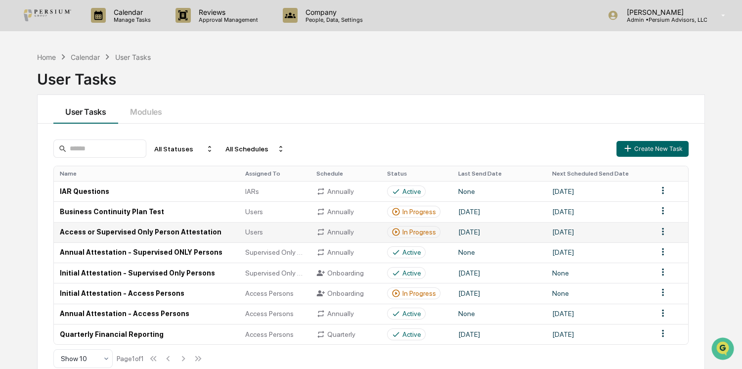
click at [660, 229] on html "Calendar Manage Tasks Reviews Approval Management Company People, Data, Setting…" at bounding box center [371, 184] width 742 height 369
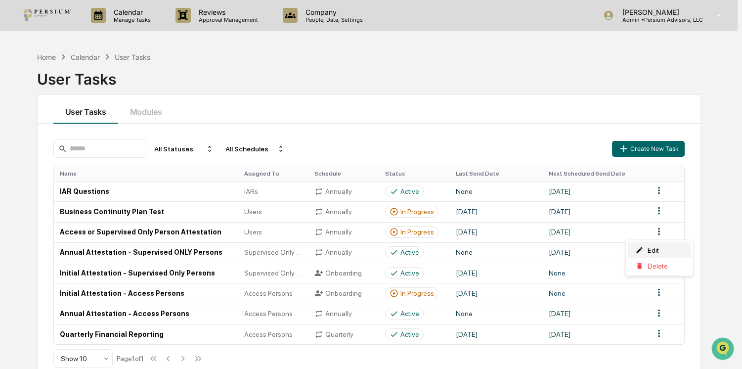
click at [651, 248] on div "Edit" at bounding box center [658, 250] width 63 height 16
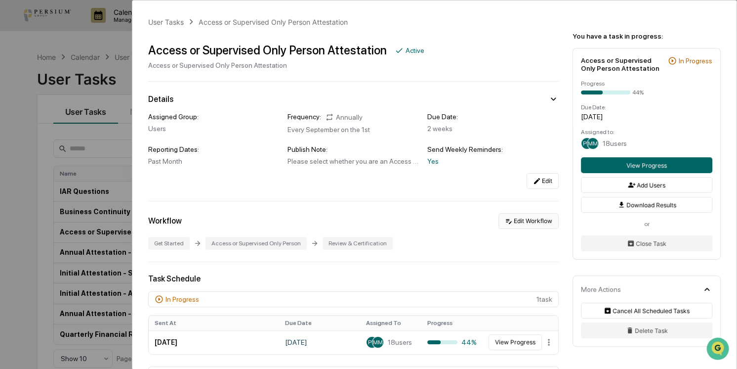
click at [529, 226] on button "Edit Workflow" at bounding box center [529, 221] width 60 height 16
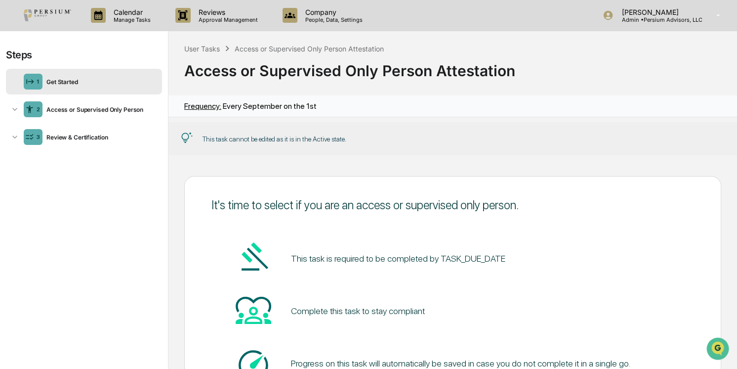
click at [472, 259] on pre "This task is required to be completed by TASK_DUE_DATE" at bounding box center [398, 257] width 214 height 13
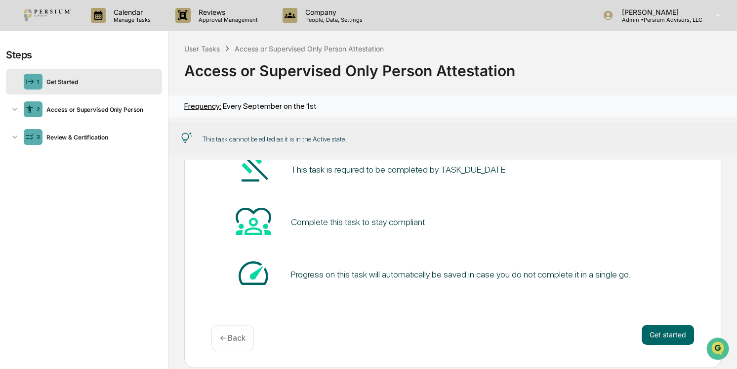
scroll to position [89, 0]
click at [89, 117] on div "2 Access or Supervised Only Person" at bounding box center [84, 109] width 156 height 26
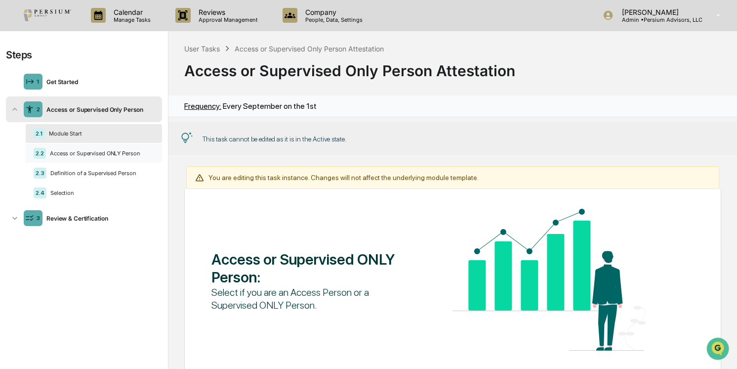
click at [73, 146] on div "2.2 Access or Supervised ONLY Person" at bounding box center [94, 153] width 136 height 19
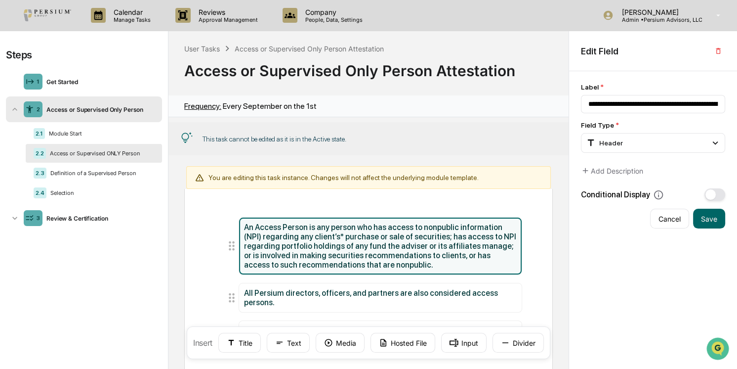
scroll to position [44, 0]
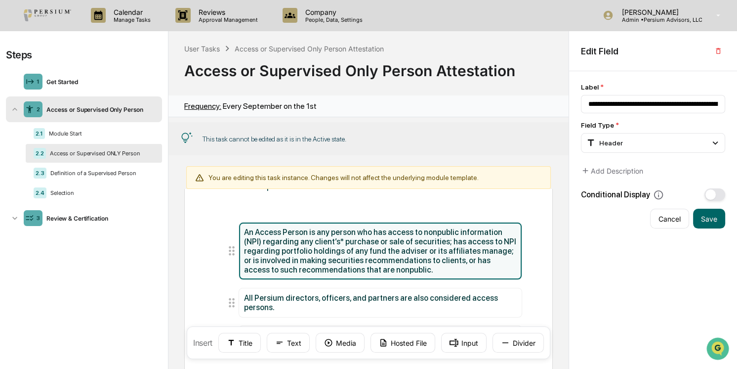
click at [73, 161] on div "2.2 Access or Supervised ONLY Person" at bounding box center [94, 153] width 136 height 19
click at [72, 177] on div "2.3 Definition of a Supervised Person" at bounding box center [94, 173] width 136 height 19
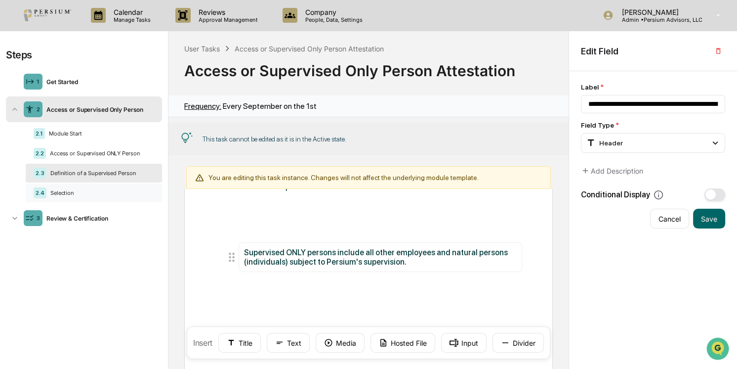
click at [66, 196] on div "Selection" at bounding box center [100, 192] width 108 height 7
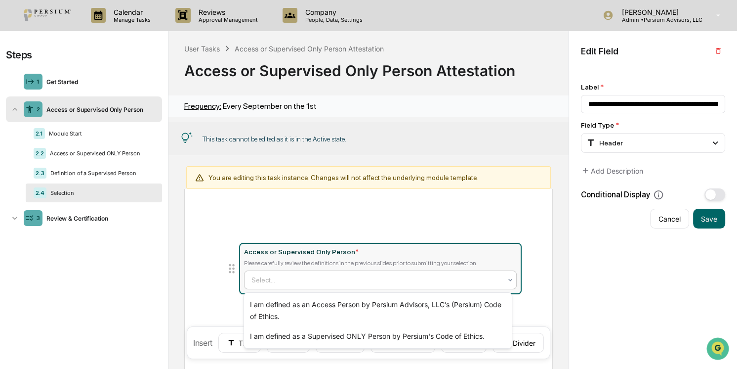
click at [357, 279] on div at bounding box center [376, 280] width 250 height 10
type input "**********"
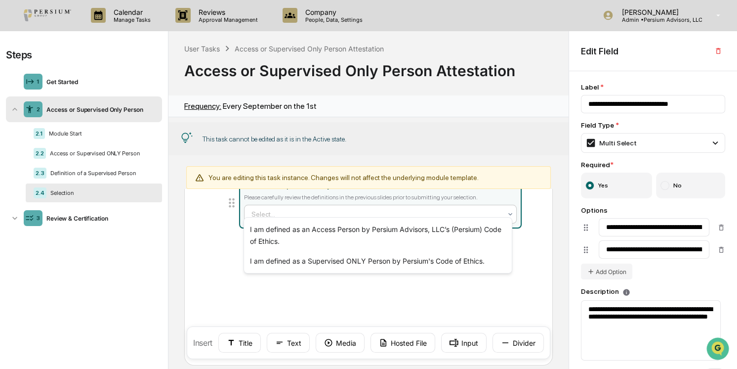
scroll to position [121, 0]
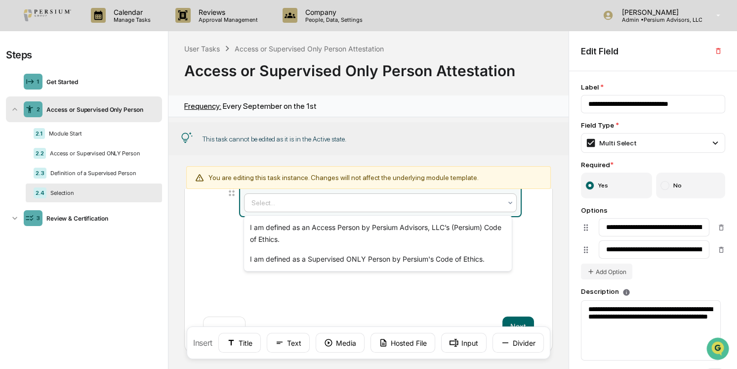
click at [539, 239] on div "Selection Access or Supervised Only Person * Please carefully review the defini…" at bounding box center [368, 218] width 369 height 270
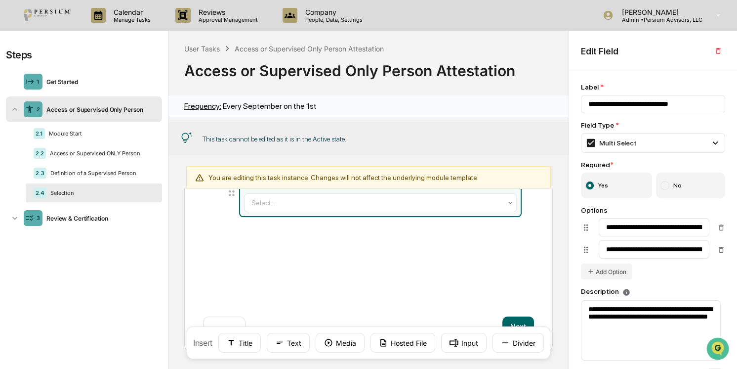
click at [691, 279] on div "**********" at bounding box center [653, 242] width 144 height 73
click at [514, 257] on div "Access or Supervised Only Person * Please carefully review the definitions in t…" at bounding box center [368, 214] width 331 height 123
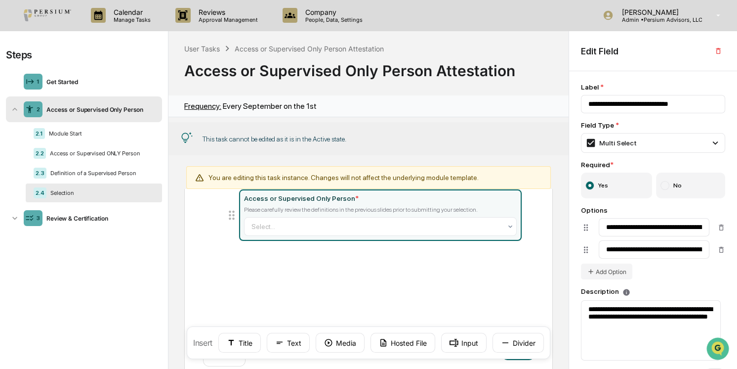
scroll to position [76, 0]
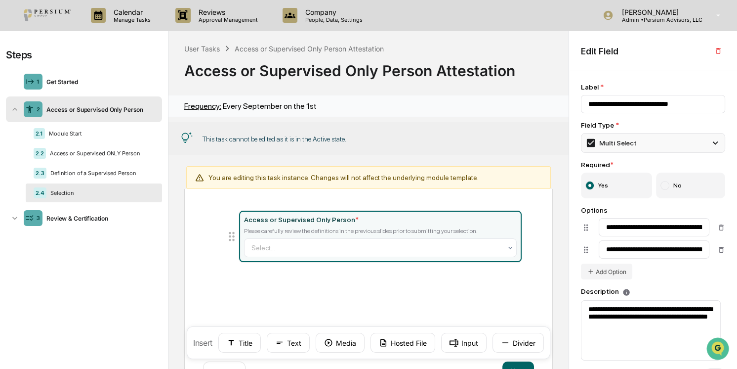
click at [620, 139] on div "Multi Select" at bounding box center [610, 142] width 51 height 11
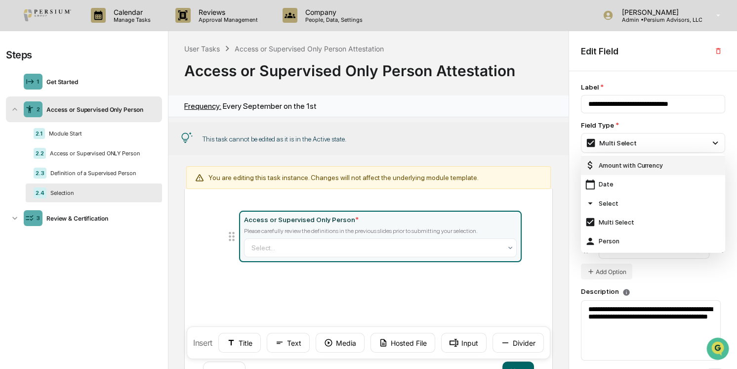
scroll to position [89, 0]
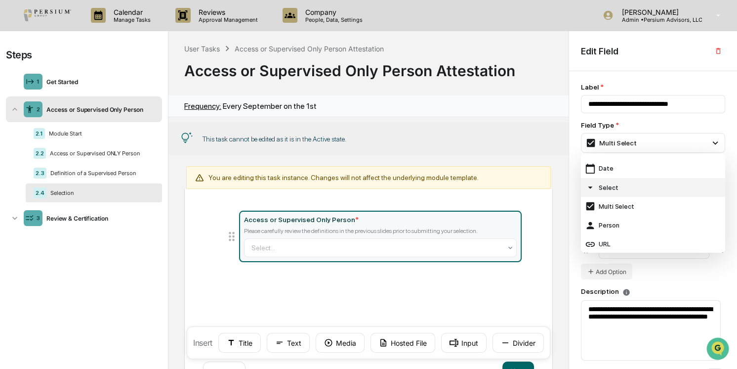
click at [624, 189] on div "Select" at bounding box center [653, 187] width 136 height 11
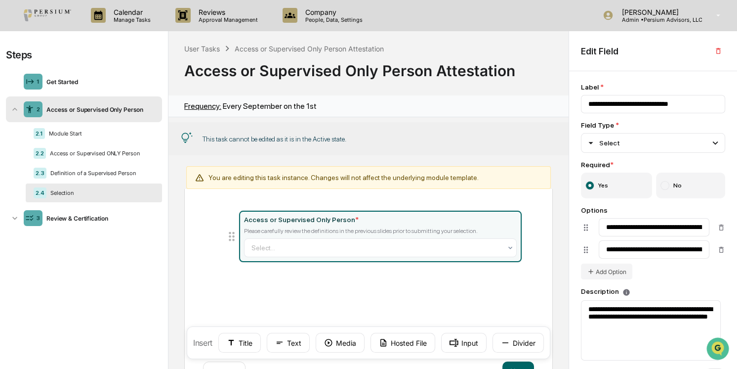
click at [499, 292] on div "Access or Supervised Only Person * Please carefully review the definitions in t…" at bounding box center [368, 259] width 331 height 123
click at [434, 228] on div "Please carefully review the definitions in the previous slides prior to submitt…" at bounding box center [380, 230] width 272 height 7
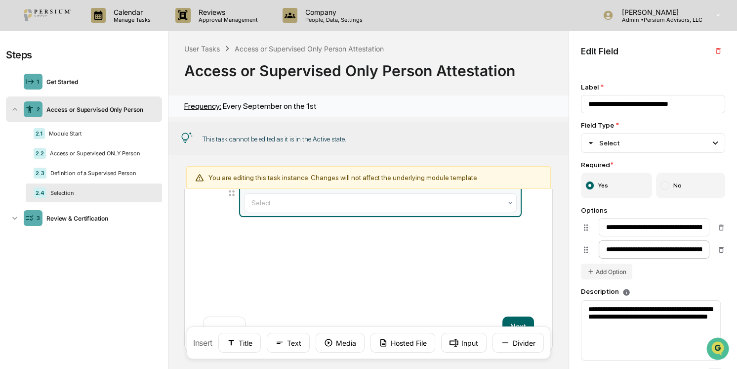
scroll to position [54, 0]
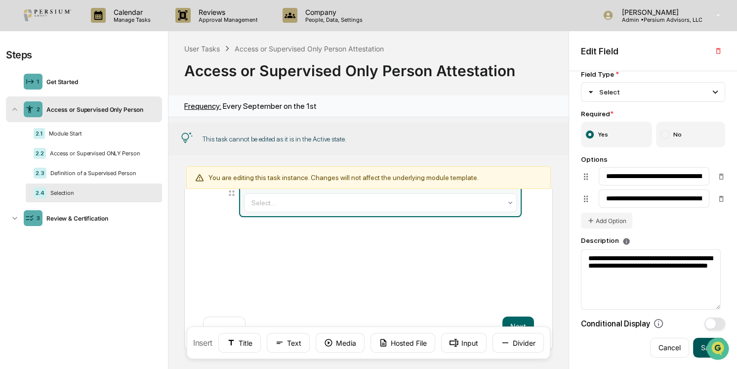
click at [697, 348] on button "Save" at bounding box center [709, 347] width 32 height 20
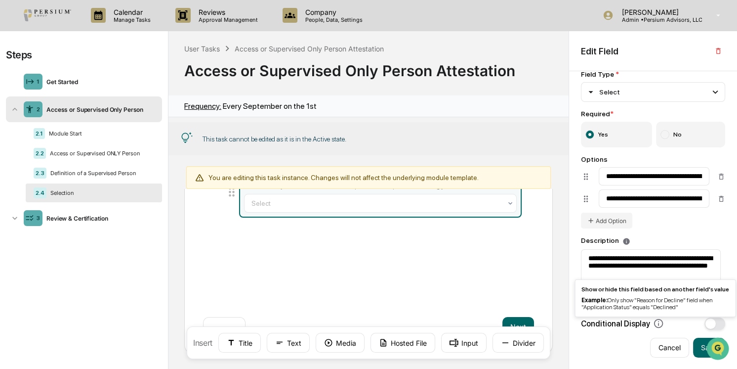
click at [454, 280] on div "Selection Access or Supervised Only Person * Please carefully review the defini…" at bounding box center [368, 219] width 369 height 270
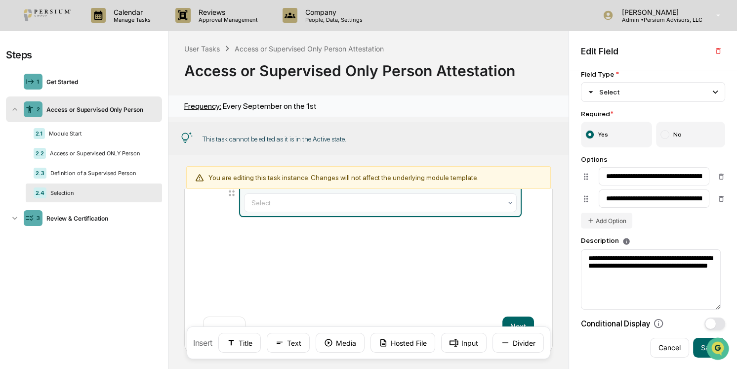
click at [514, 314] on div "Selection Access or Supervised Only Person * Please carefully review the defini…" at bounding box center [368, 218] width 369 height 270
click at [514, 321] on button "Next" at bounding box center [518, 326] width 32 height 20
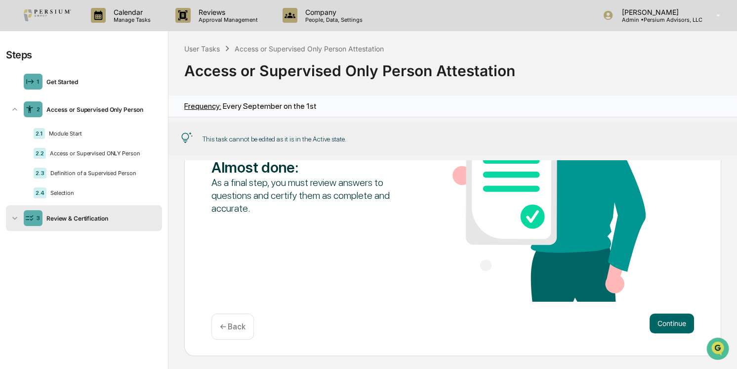
click at [669, 325] on button "Continue" at bounding box center [672, 323] width 44 height 20
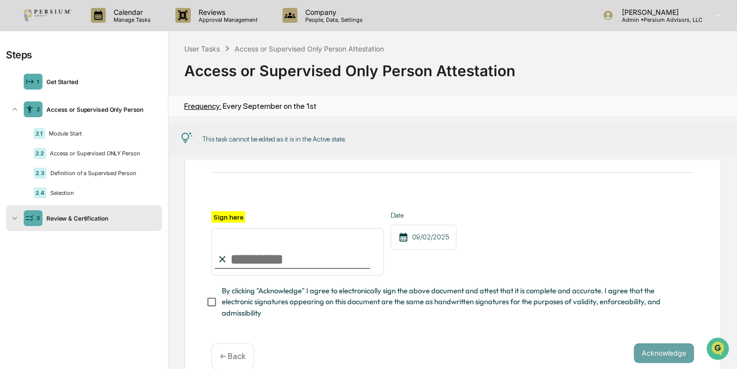
scroll to position [148, 0]
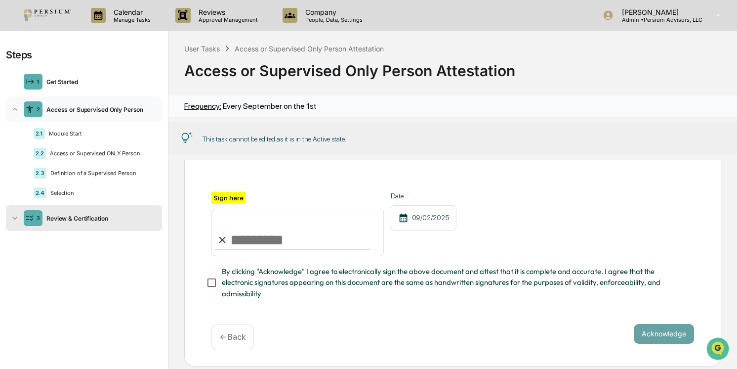
click at [83, 110] on div "Access or Supervised Only Person" at bounding box center [100, 109] width 116 height 7
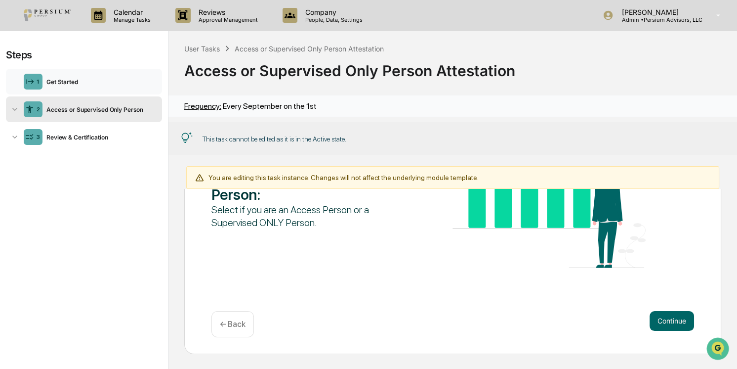
click at [56, 82] on div "Get Started" at bounding box center [100, 81] width 116 height 7
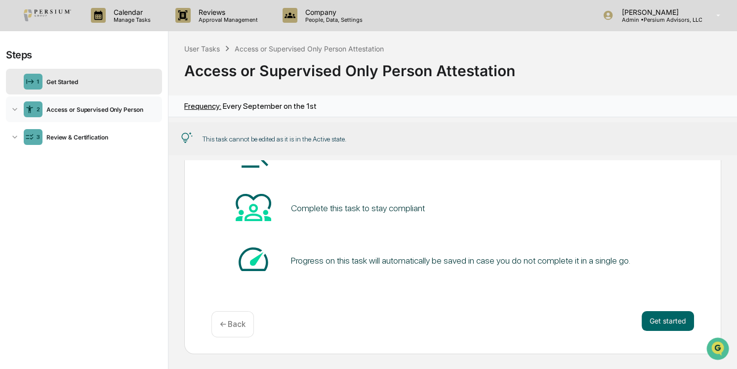
click at [60, 113] on div "2 Access or Supervised Only Person" at bounding box center [84, 109] width 156 height 26
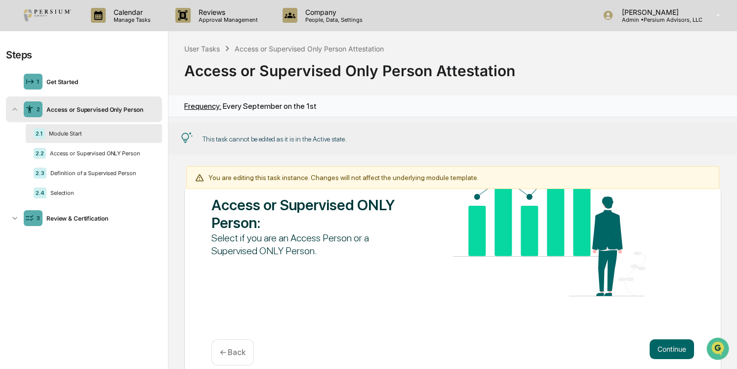
click at [50, 131] on div "Module Start" at bounding box center [99, 133] width 109 height 7
click at [660, 344] on button "Continue" at bounding box center [672, 349] width 44 height 20
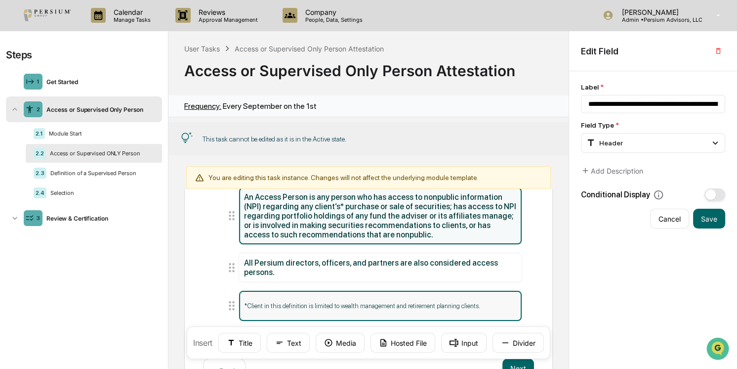
click at [382, 308] on p "*Client in this definition is limited to wealth management and retirement plann…" at bounding box center [380, 305] width 272 height 7
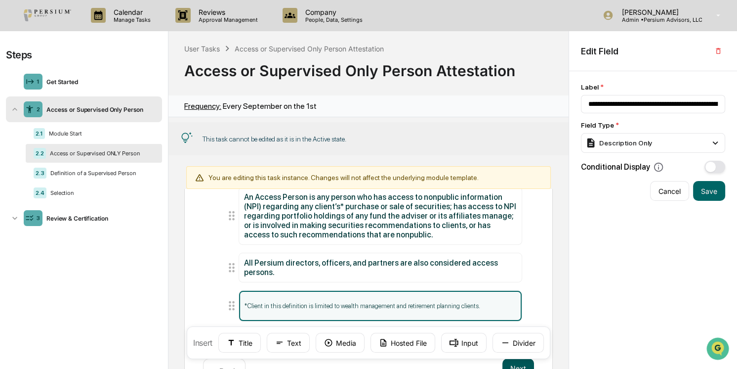
click at [514, 364] on button "Next" at bounding box center [518, 368] width 32 height 20
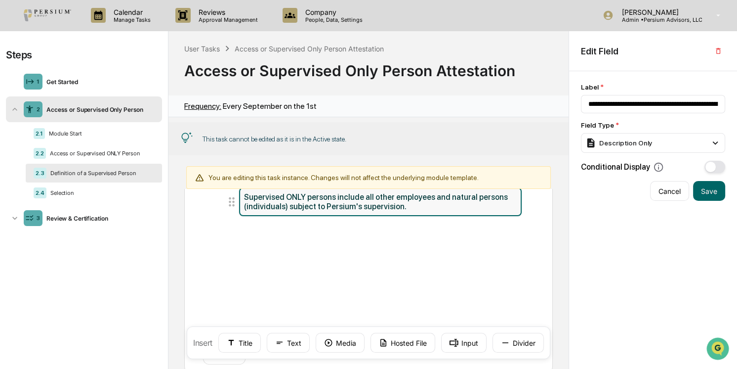
click at [359, 197] on div "Supervised ONLY persons include all other employees and natural persons (indivi…" at bounding box center [380, 201] width 272 height 19
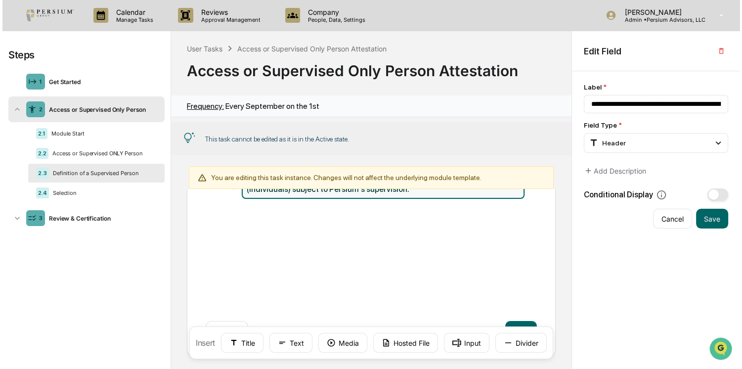
scroll to position [121, 0]
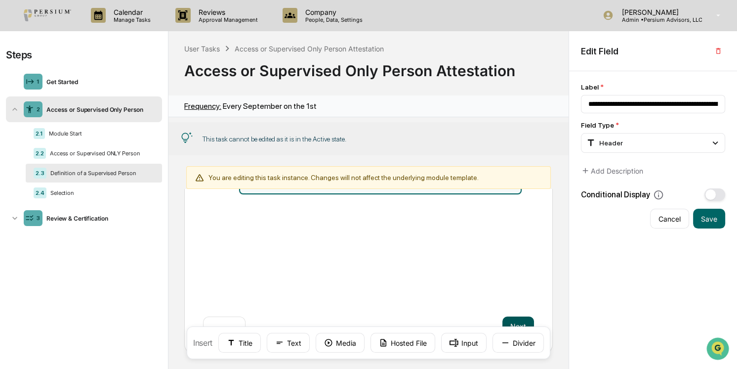
click at [503, 320] on button "Next" at bounding box center [518, 326] width 32 height 20
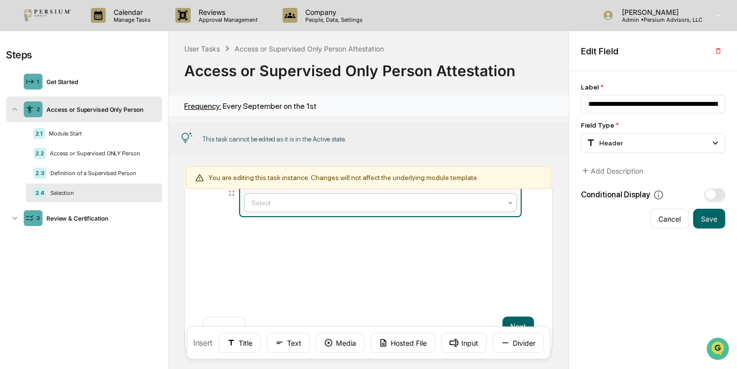
click at [347, 210] on div "Select" at bounding box center [380, 202] width 272 height 19
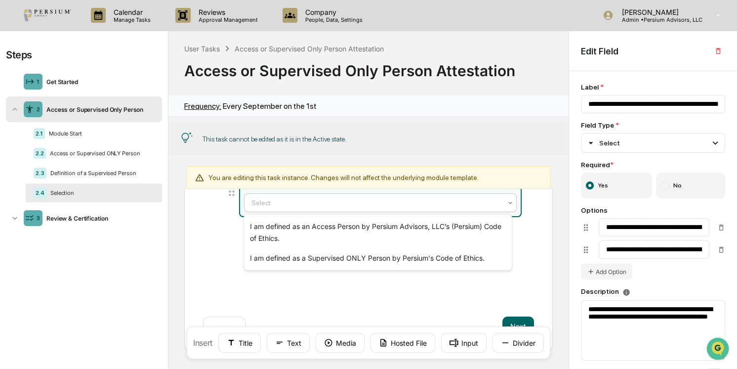
type input "**********"
click at [652, 142] on div "Select" at bounding box center [653, 143] width 144 height 20
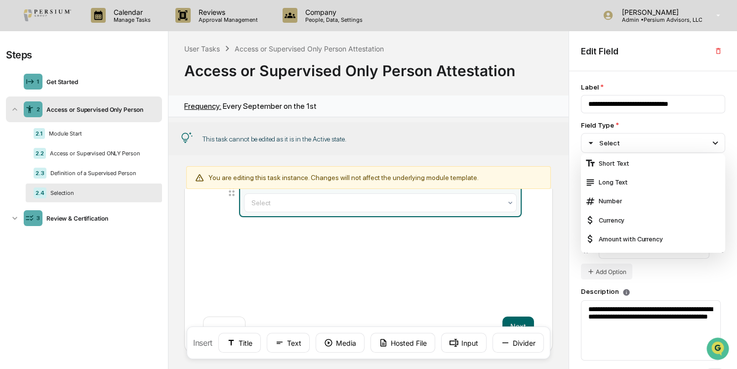
click at [729, 142] on div "**********" at bounding box center [653, 220] width 168 height 298
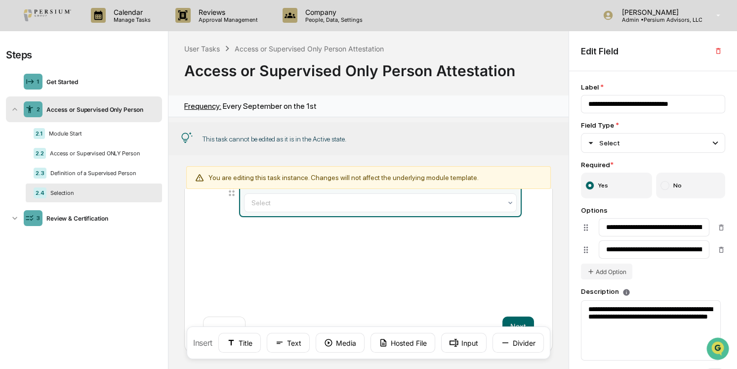
click at [728, 135] on div "**********" at bounding box center [653, 220] width 168 height 298
click at [23, 57] on div "Steps" at bounding box center [19, 55] width 26 height 12
click at [64, 103] on div "2 Access or Supervised Only Person" at bounding box center [84, 109] width 156 height 26
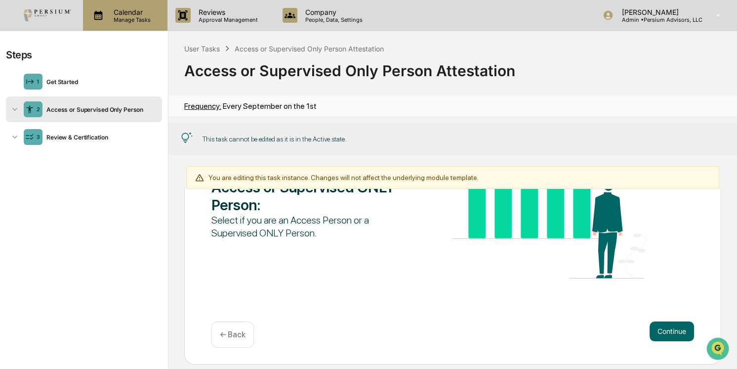
click at [138, 16] on p "Manage Tasks" at bounding box center [131, 19] width 50 height 7
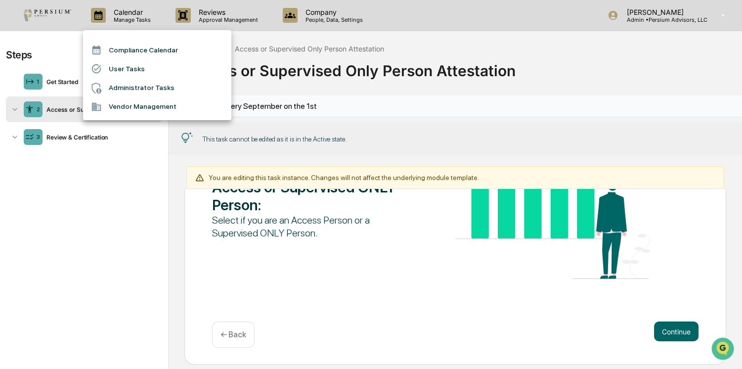
click at [131, 93] on li "Administrator Tasks" at bounding box center [157, 88] width 148 height 19
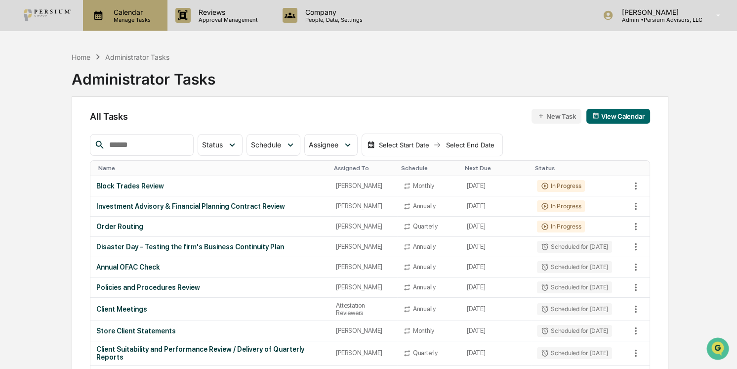
click at [149, 23] on p "Manage Tasks" at bounding box center [131, 19] width 50 height 7
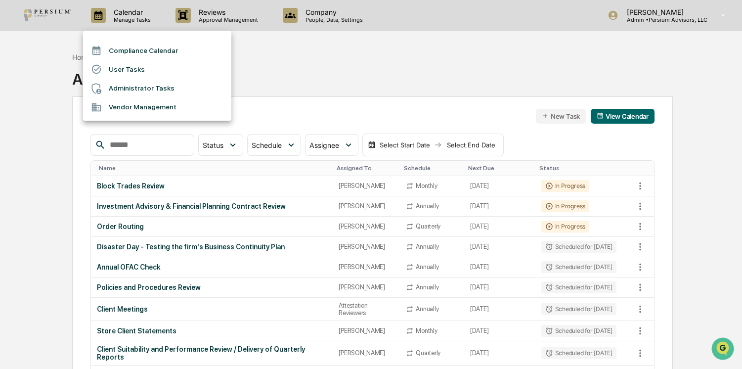
click at [136, 69] on li "User Tasks" at bounding box center [157, 69] width 148 height 19
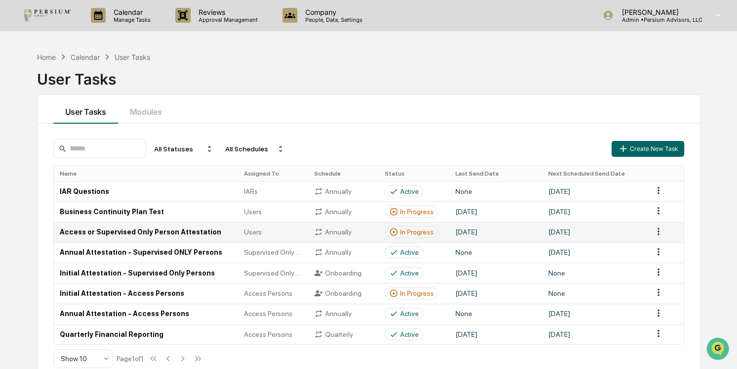
click at [656, 231] on html "Calendar Manage Tasks Reviews Approval Management Company People, Data, Setting…" at bounding box center [368, 184] width 737 height 369
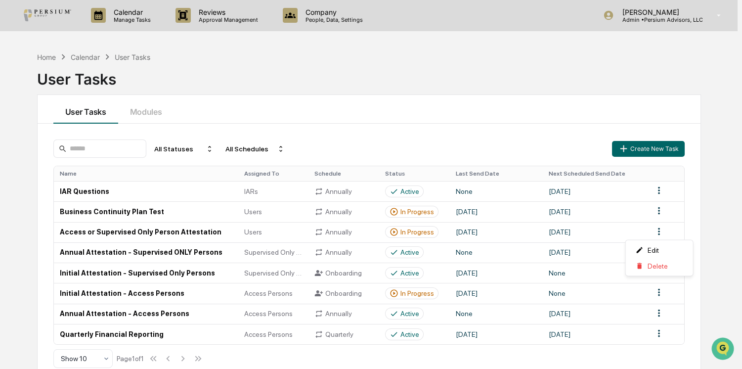
click at [395, 241] on html "Calendar Manage Tasks Reviews Approval Management Company People, Data, Setting…" at bounding box center [371, 184] width 742 height 369
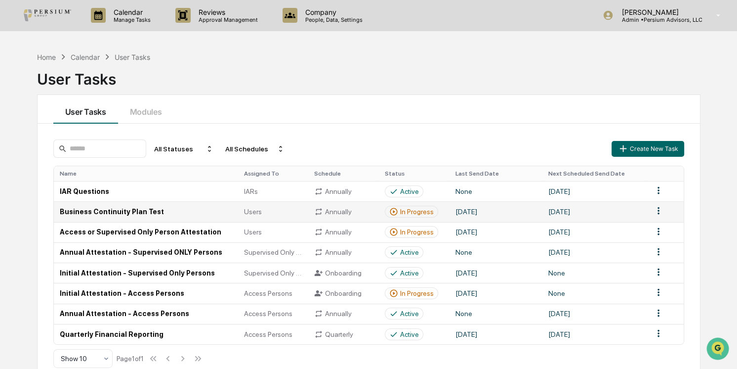
click at [421, 213] on div "In Progress" at bounding box center [417, 212] width 34 height 8
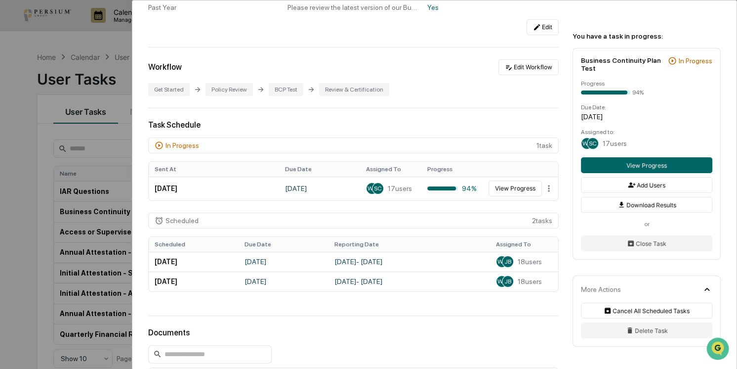
scroll to position [179, 0]
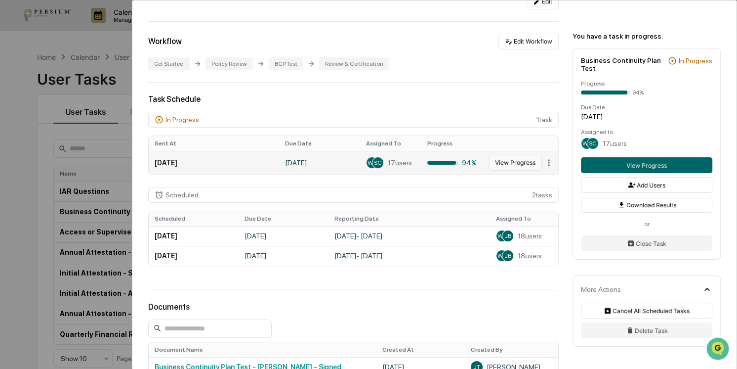
click at [502, 163] on button "View Progress" at bounding box center [515, 163] width 53 height 16
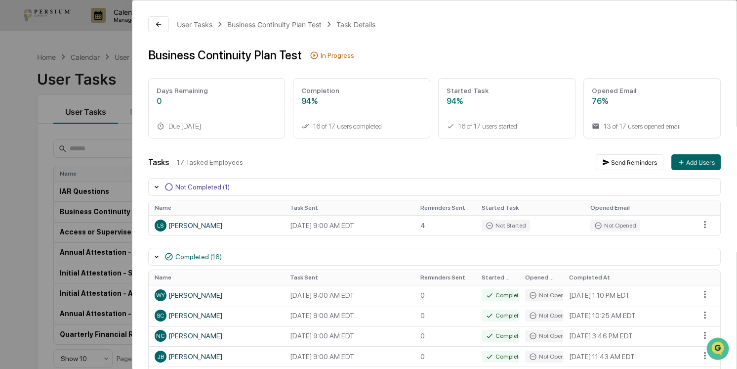
click at [59, 140] on div "User Tasks Business Continuity Plan Test Task Details Business Continuity Plan …" at bounding box center [368, 184] width 737 height 369
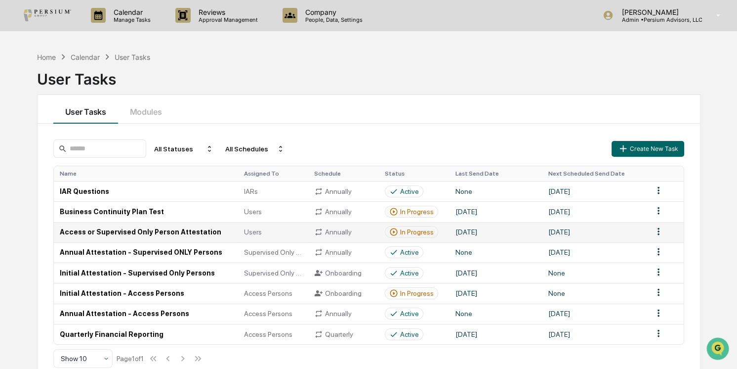
click at [415, 237] on div "In Progress" at bounding box center [411, 232] width 53 height 12
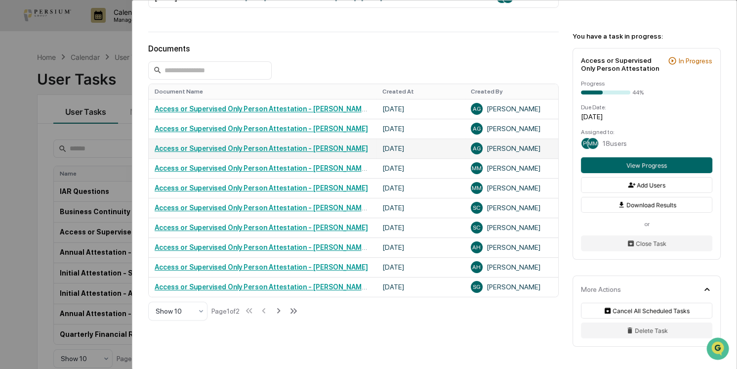
scroll to position [404, 0]
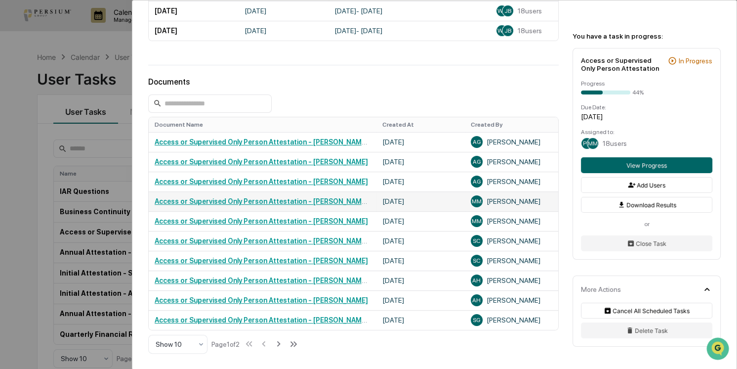
click at [316, 205] on link "Access or Supervised Only Person Attestation - [PERSON_NAME] - Signed" at bounding box center [276, 201] width 243 height 8
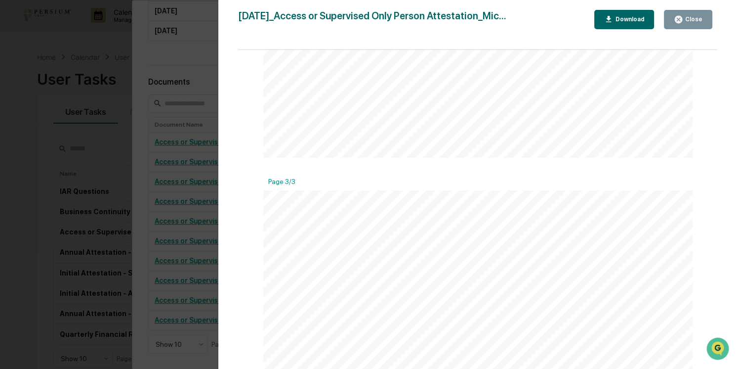
scroll to position [1347, 0]
click at [682, 19] on icon "button" at bounding box center [678, 19] width 7 height 7
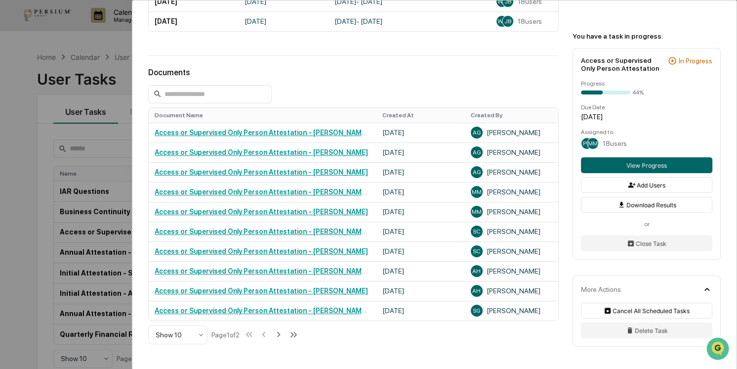
scroll to position [400, 0]
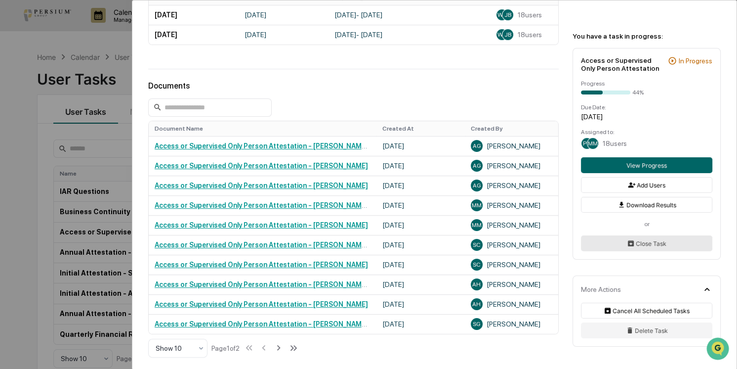
click at [648, 246] on button "Close Task" at bounding box center [646, 243] width 131 height 16
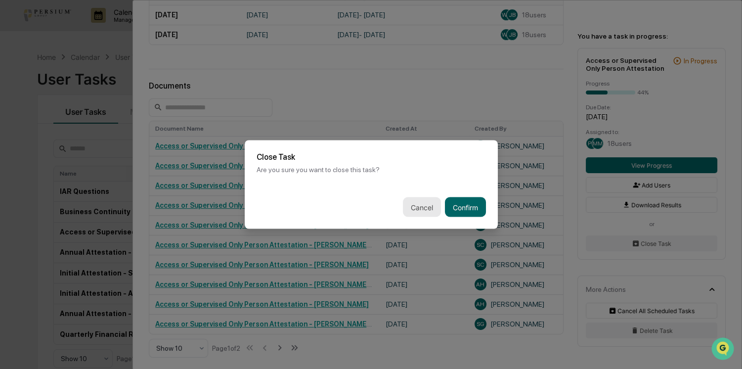
click at [436, 209] on button "Cancel" at bounding box center [422, 207] width 38 height 20
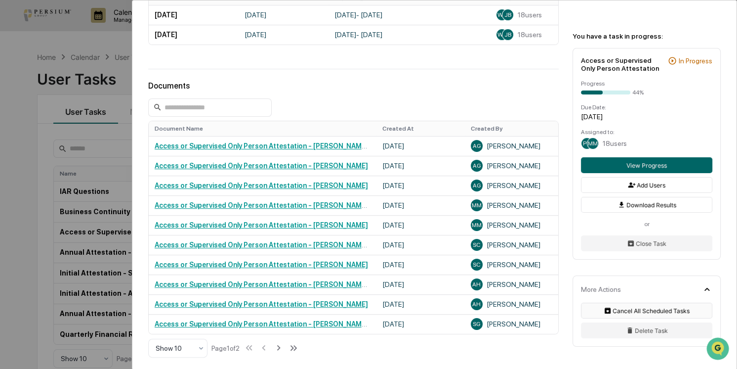
click at [652, 310] on button "Cancel All Scheduled Tasks" at bounding box center [646, 310] width 131 height 16
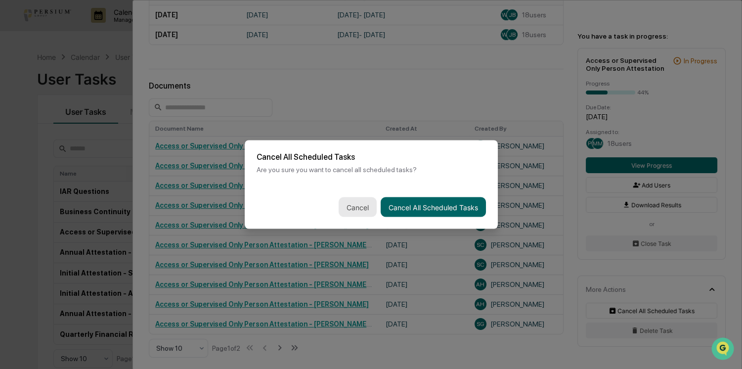
drag, startPoint x: 417, startPoint y: 211, endPoint x: 350, endPoint y: 208, distance: 66.8
click at [350, 208] on div "[PERSON_NAME] All Scheduled Tasks" at bounding box center [371, 206] width 253 height 43
click at [356, 206] on button "Cancel" at bounding box center [357, 207] width 38 height 20
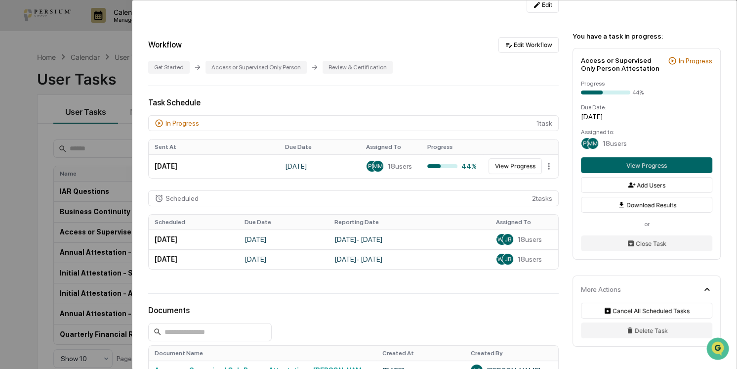
scroll to position [86, 0]
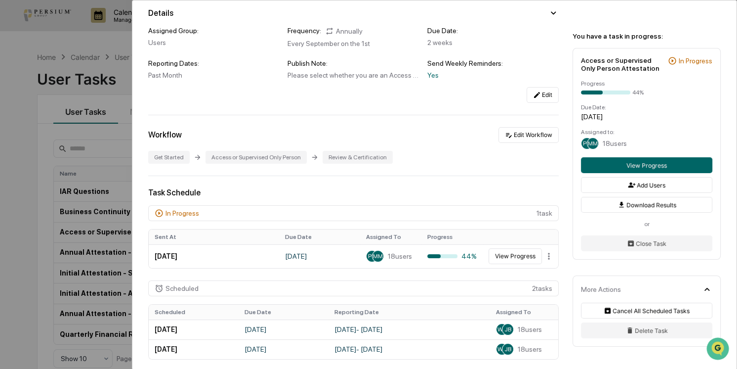
click at [48, 171] on div "User Tasks Access or Supervised Only Person Attestation Access or Supervised On…" at bounding box center [368, 184] width 737 height 369
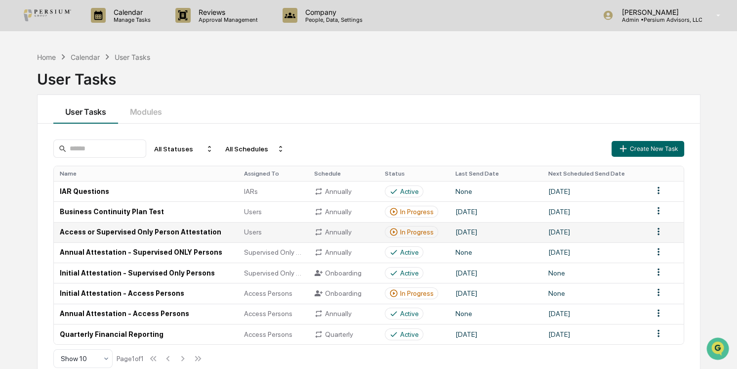
click at [160, 235] on td "Access or Supervised Only Person Attestation" at bounding box center [146, 232] width 184 height 20
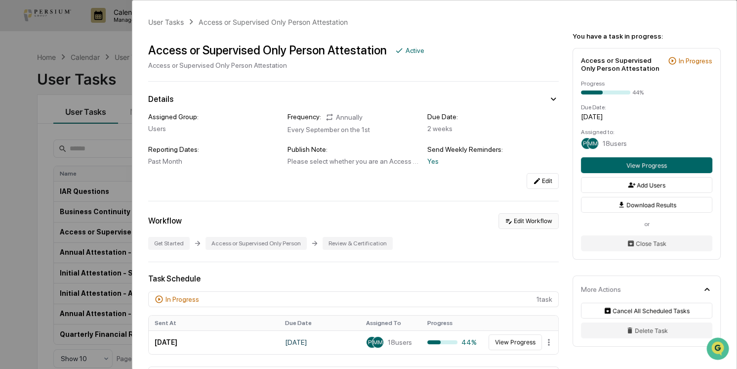
click at [519, 216] on button "Edit Workflow" at bounding box center [529, 221] width 60 height 16
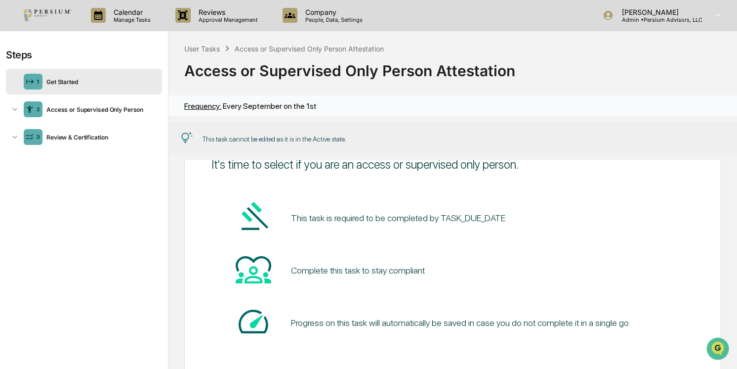
scroll to position [89, 0]
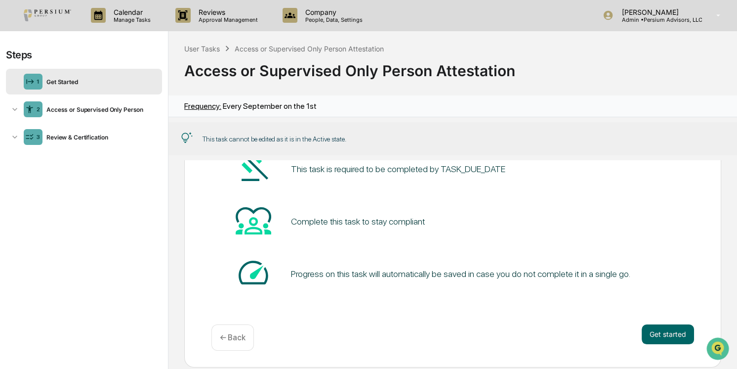
click at [453, 168] on pre "This task is required to be completed by TASK_DUE_DATE" at bounding box center [398, 168] width 214 height 13
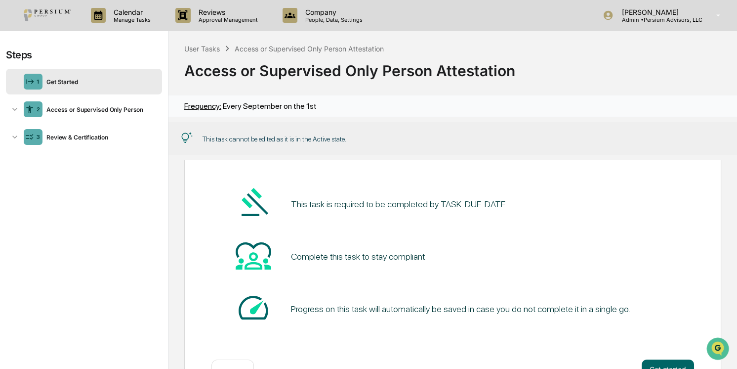
scroll to position [0, 0]
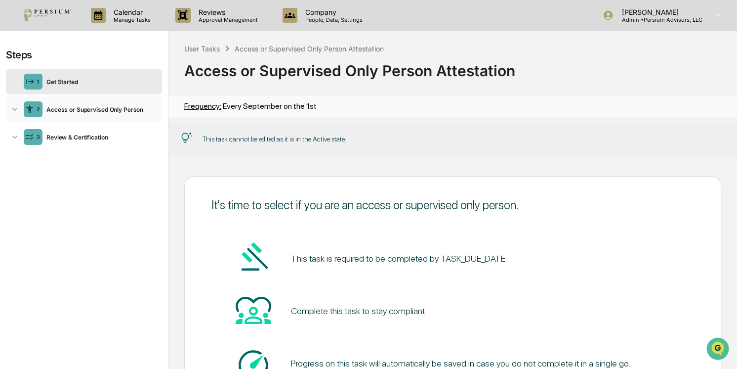
click at [66, 115] on div "2 Access or Supervised Only Person" at bounding box center [84, 109] width 156 height 26
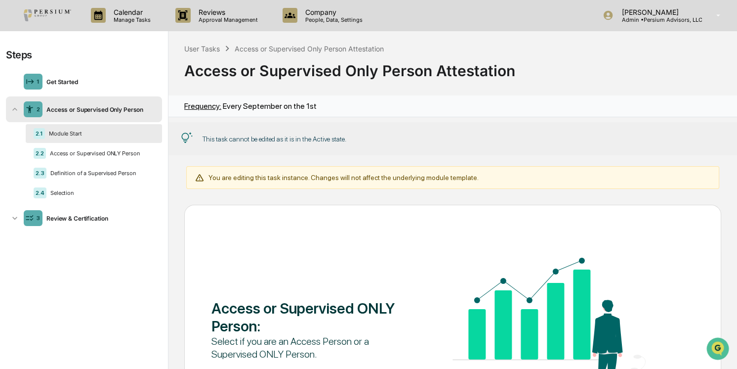
click at [79, 109] on div "Access or Supervised Only Person" at bounding box center [100, 109] width 116 height 7
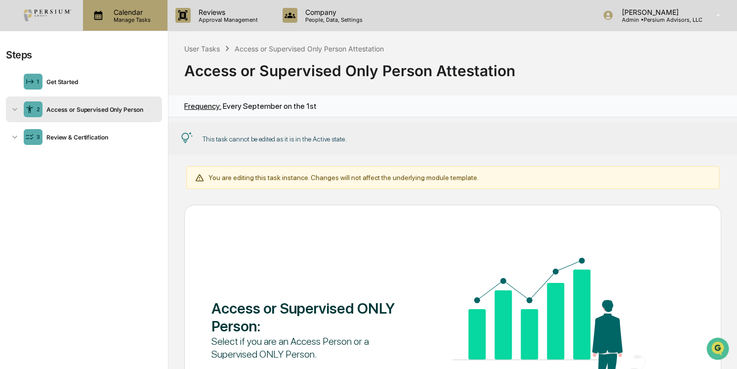
click at [131, 14] on p "Calendar" at bounding box center [131, 12] width 50 height 8
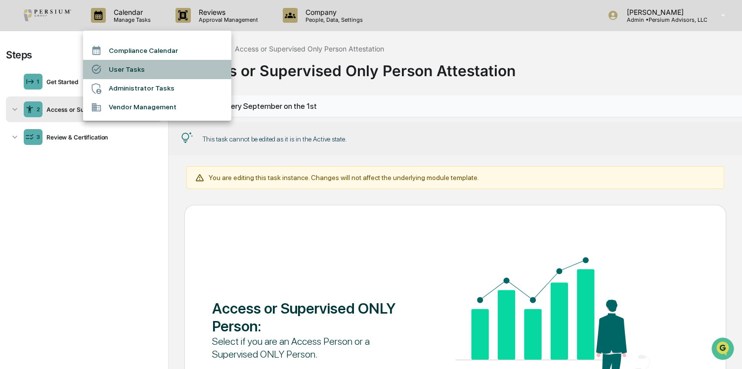
click at [131, 67] on li "User Tasks" at bounding box center [157, 69] width 148 height 19
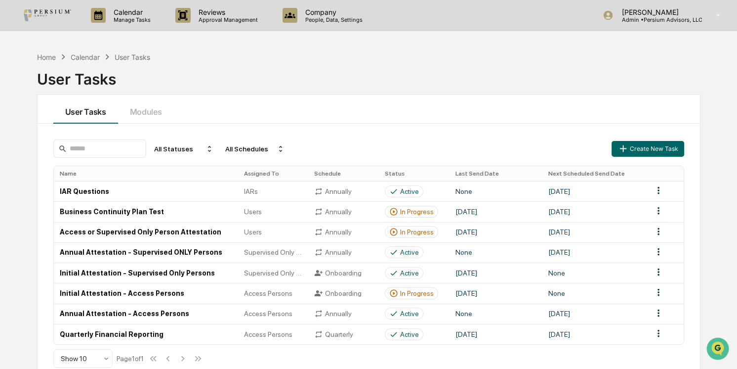
click at [321, 89] on div "User Tasks" at bounding box center [369, 77] width 664 height 30
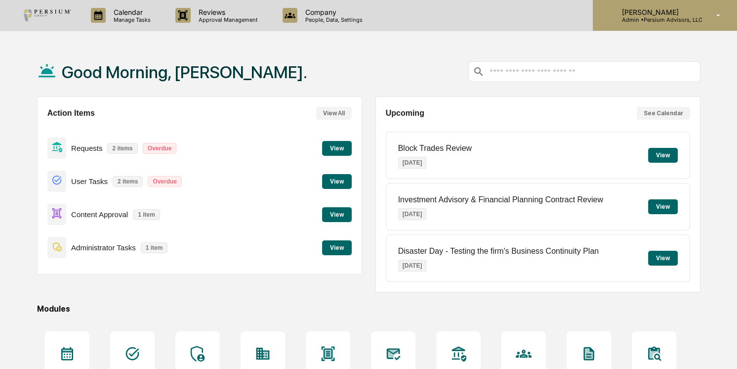
click at [632, 9] on p "[PERSON_NAME]" at bounding box center [658, 12] width 88 height 8
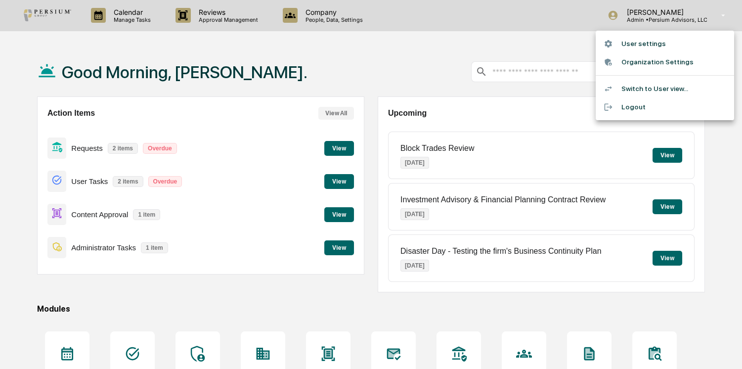
click at [657, 86] on li "Switch to User view..." at bounding box center [664, 89] width 138 height 18
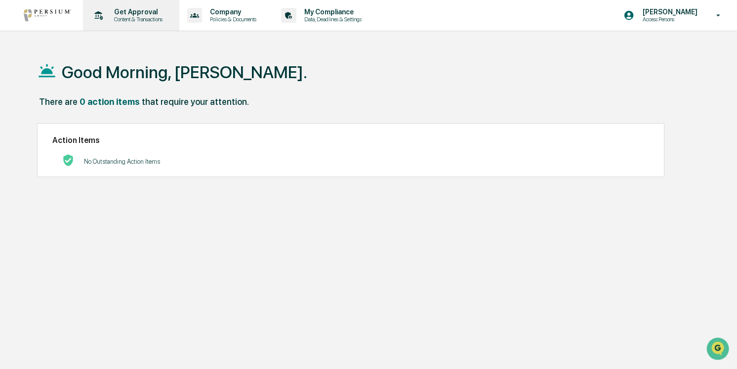
click at [143, 14] on p "Get Approval" at bounding box center [136, 12] width 61 height 8
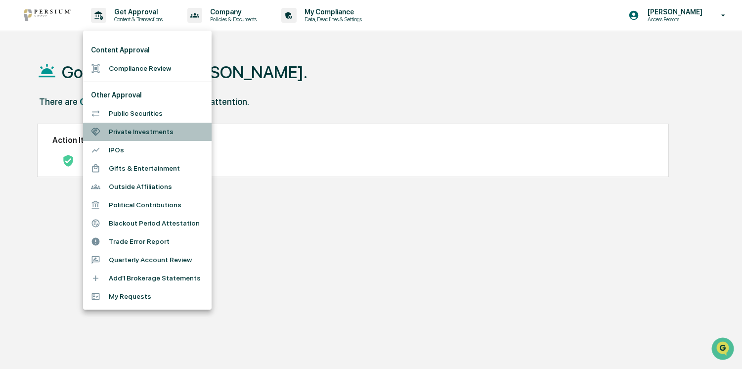
click at [131, 125] on li "Private Investments" at bounding box center [147, 132] width 128 height 18
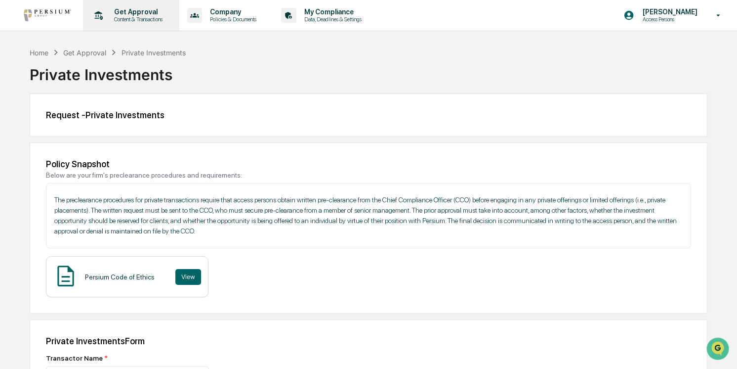
click at [137, 19] on p "Content & Transactions" at bounding box center [136, 19] width 61 height 7
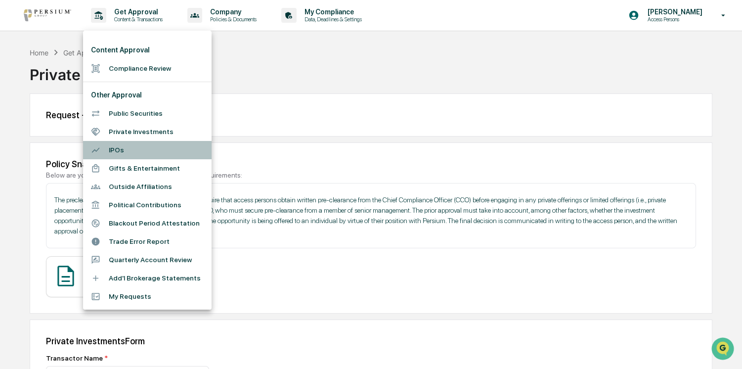
click at [128, 149] on li "IPOs" at bounding box center [147, 150] width 128 height 18
